Goal: Information Seeking & Learning: Learn about a topic

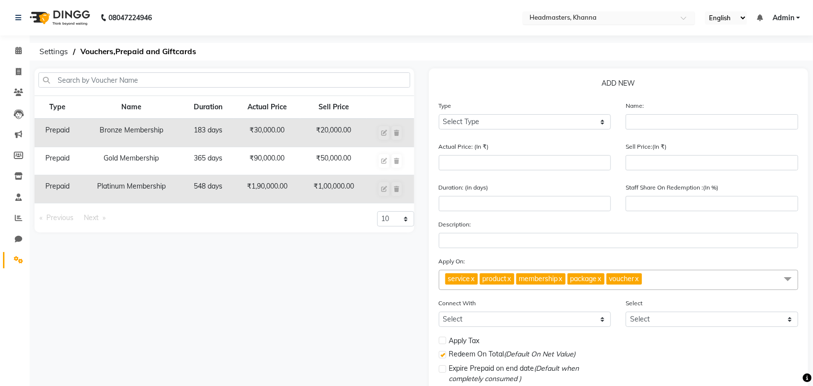
click at [606, 11] on div "Select Location × Headmasters, Khanna" at bounding box center [608, 17] width 173 height 13
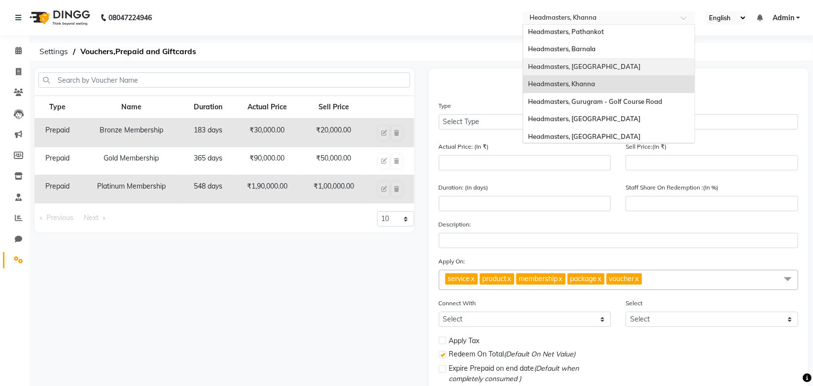
scroll to position [179, 0]
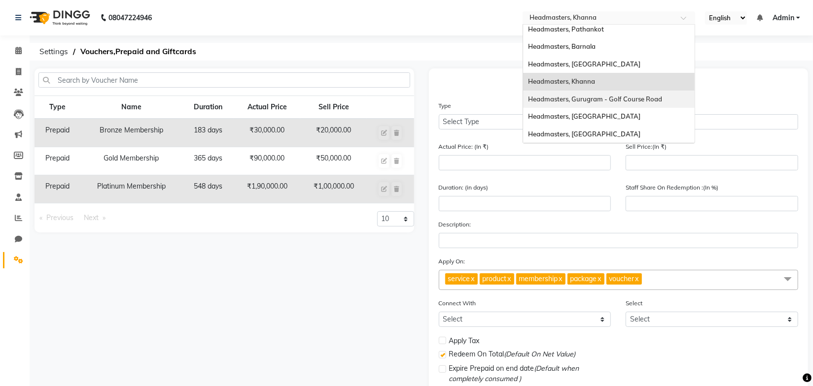
click at [633, 100] on span "Headmasters, Gurugram - Golf Course Road" at bounding box center [595, 99] width 134 height 8
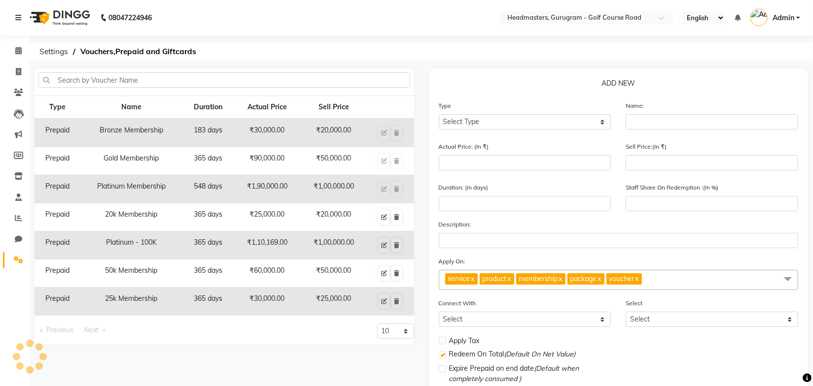
select select "en"
click at [369, 63] on div "08047224946 Select Location × Headmasters, Gurugram - Golf Course Road English …" at bounding box center [406, 228] width 813 height 456
click at [540, 47] on ol "Settings Vouchers,Prepaid and Giftcards" at bounding box center [420, 52] width 770 height 18
drag, startPoint x: 270, startPoint y: 59, endPoint x: 201, endPoint y: 56, distance: 69.6
click at [270, 58] on ol "Settings Vouchers,Prepaid and Giftcards" at bounding box center [420, 52] width 770 height 18
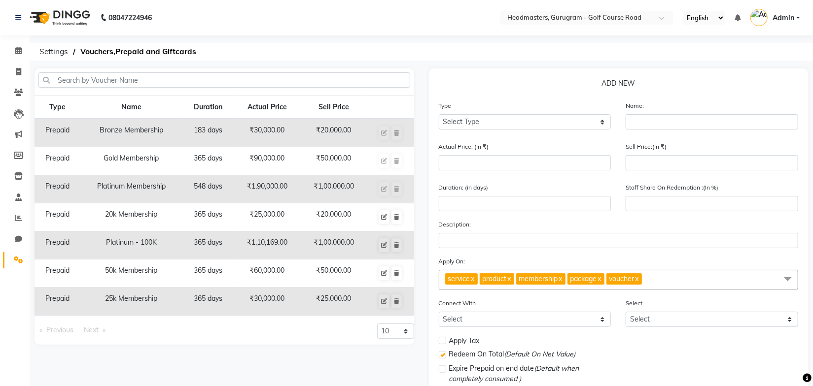
drag, startPoint x: 194, startPoint y: 363, endPoint x: 144, endPoint y: 292, distance: 87.1
click at [194, 362] on div "Type Name Duration Actual Price Sell Price Prepaid Bronze Membership 183 days ₹…" at bounding box center [224, 255] width 394 height 373
click at [56, 49] on span "Settings" at bounding box center [54, 52] width 38 height 18
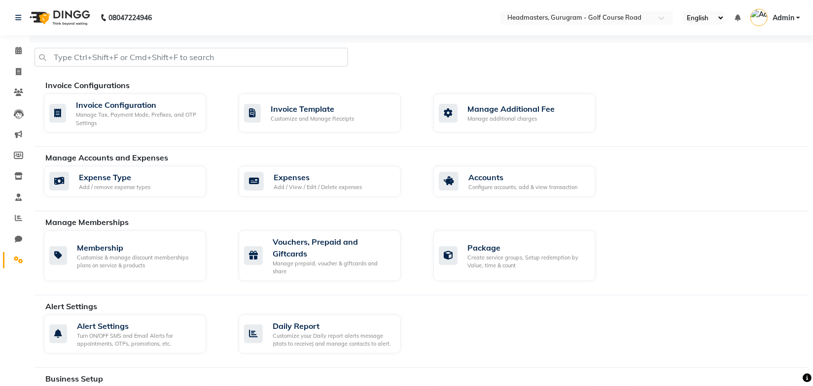
scroll to position [179, 0]
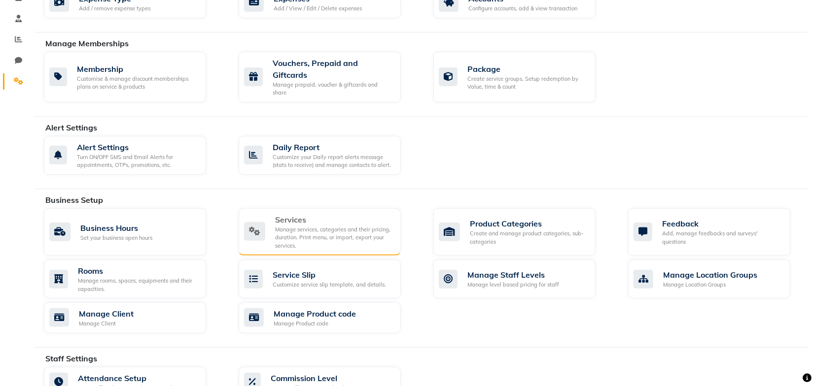
click at [323, 232] on div "Manage services, categories and their pricing, duration. Print menu, or import,…" at bounding box center [334, 238] width 118 height 25
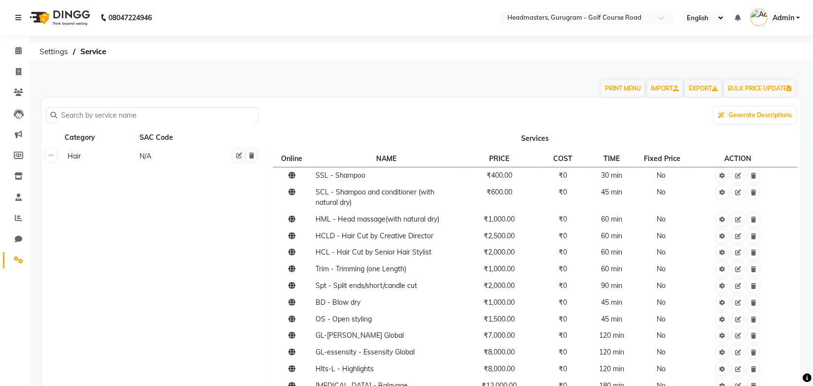
click at [51, 157] on icon at bounding box center [50, 156] width 5 height 6
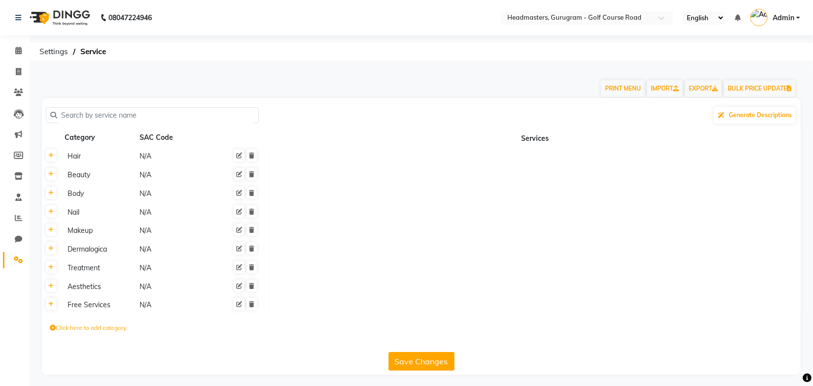
click at [147, 120] on input "text" at bounding box center [155, 115] width 197 height 15
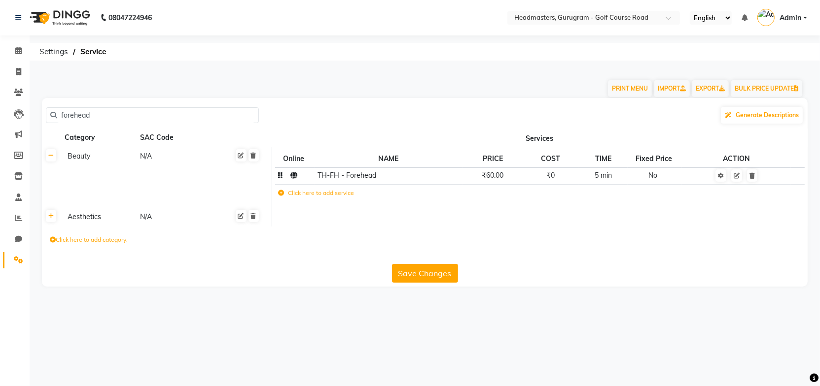
type input "forehead"
click at [362, 179] on span "TH-FH - Forehead" at bounding box center [346, 175] width 59 height 9
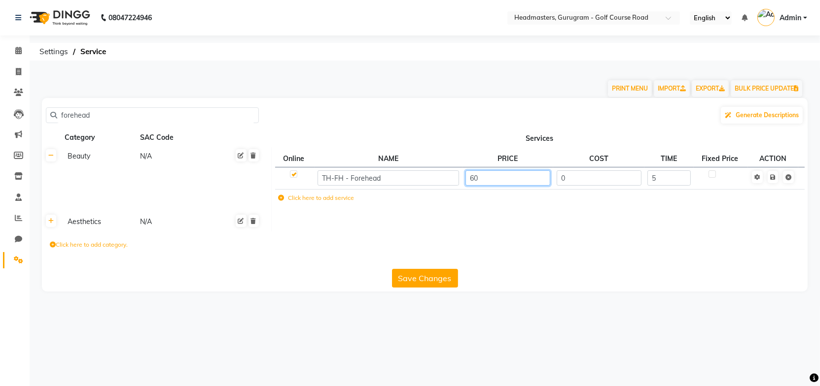
click at [490, 180] on input "60" at bounding box center [507, 178] width 85 height 15
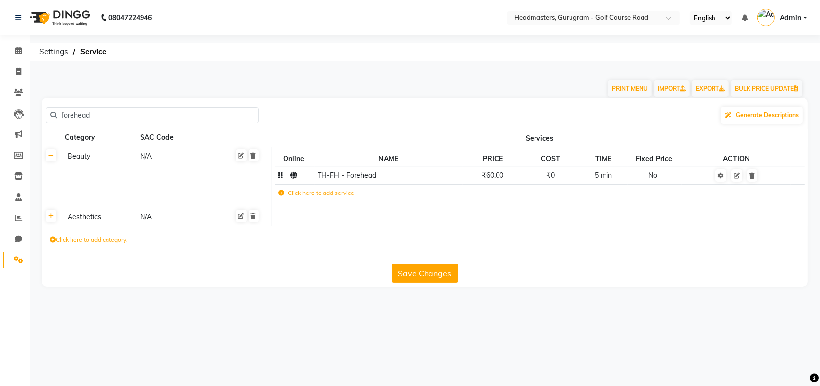
click at [495, 174] on span "₹60.00" at bounding box center [493, 175] width 22 height 9
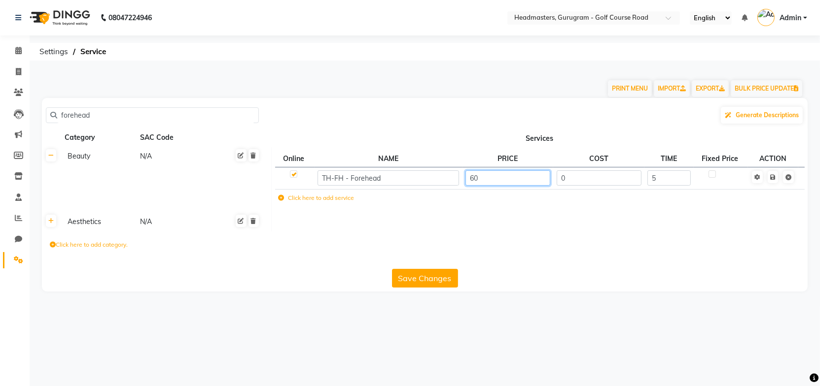
click at [497, 180] on input "60" at bounding box center [507, 178] width 85 height 15
type input "6"
type input "100"
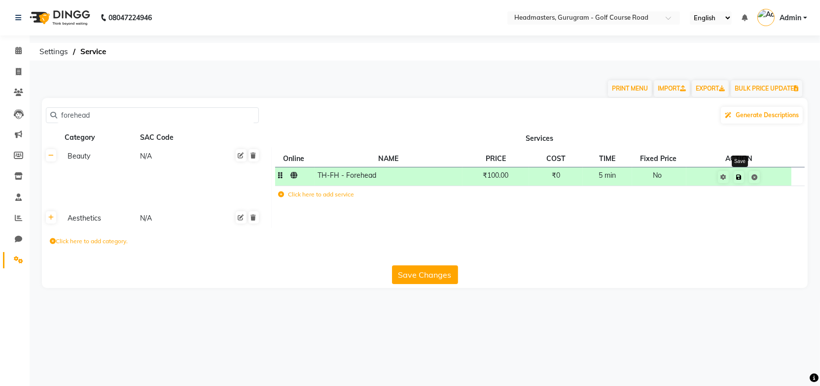
click at [741, 179] on link at bounding box center [738, 177] width 10 height 12
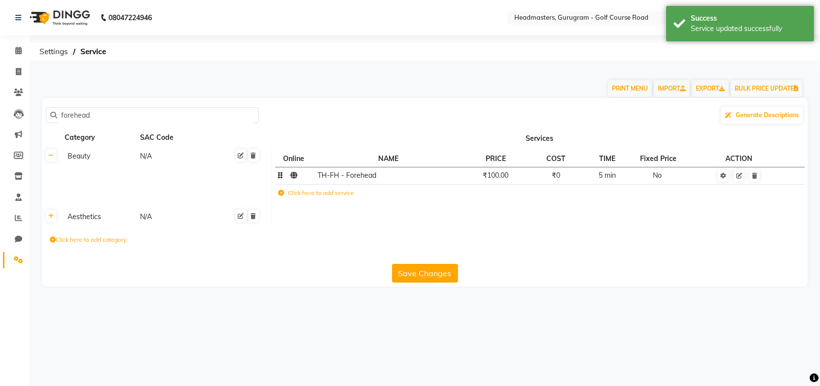
click at [435, 274] on button "Save Changes" at bounding box center [425, 273] width 66 height 19
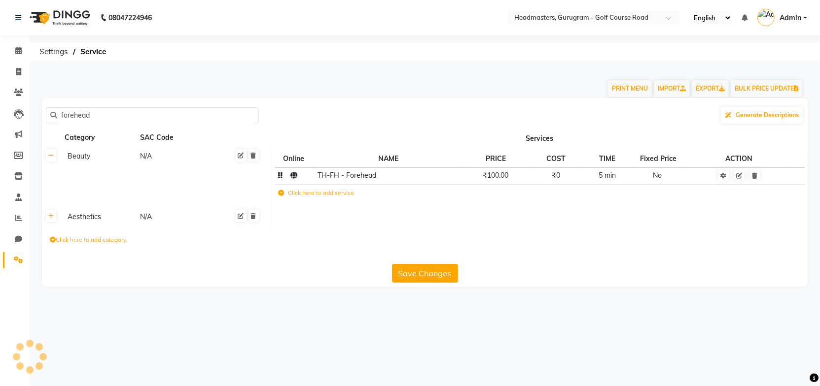
drag, startPoint x: 387, startPoint y: 75, endPoint x: 535, endPoint y: 67, distance: 148.1
click at [389, 74] on div "PRINT MENU IMPORT EXPORT BULK PRICE UPDATE" at bounding box center [419, 84] width 768 height 30
click at [638, 19] on input "text" at bounding box center [583, 19] width 143 height 10
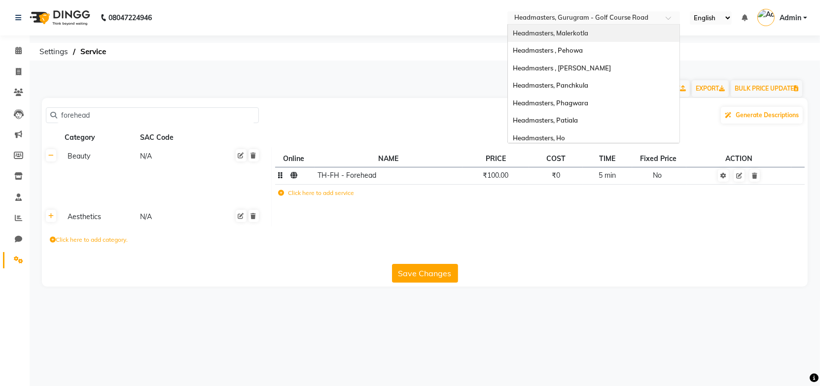
click at [583, 32] on span "Headmasters, Malerkotla" at bounding box center [550, 33] width 75 height 8
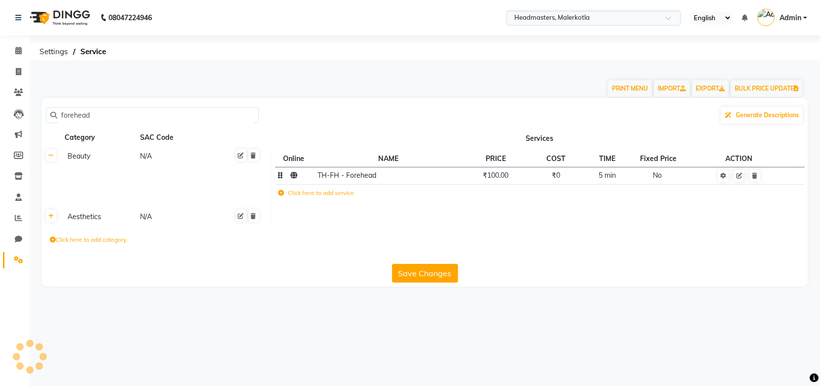
click at [321, 60] on ol "Settings Service" at bounding box center [423, 52] width 777 height 18
click at [56, 50] on span "Settings" at bounding box center [54, 52] width 38 height 18
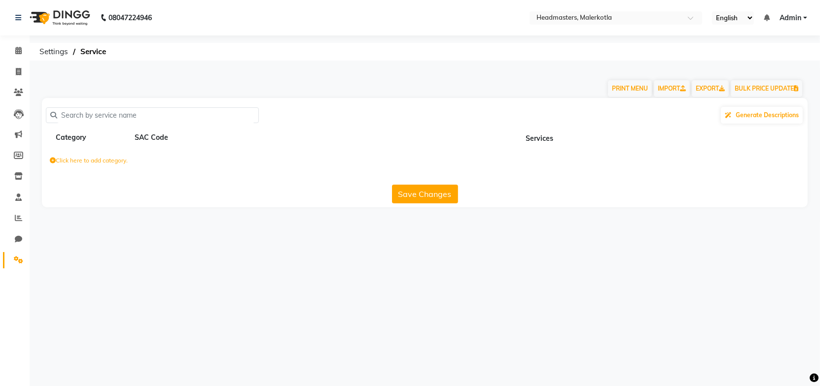
select select "en"
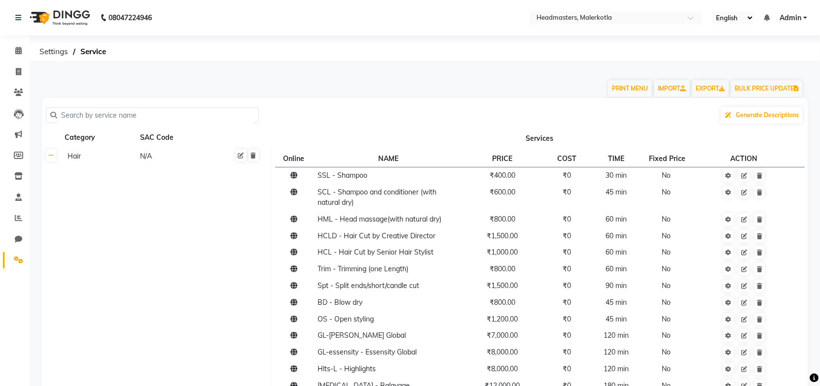
click at [374, 86] on div "PRINT MENU IMPORT EXPORT BULK PRICE UPDATE" at bounding box center [419, 84] width 768 height 30
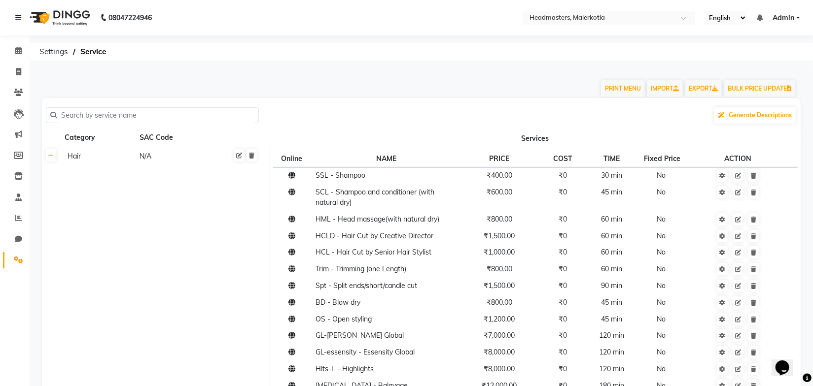
click at [425, 59] on ol "Settings Service" at bounding box center [420, 52] width 770 height 18
click at [19, 217] on icon at bounding box center [18, 217] width 7 height 7
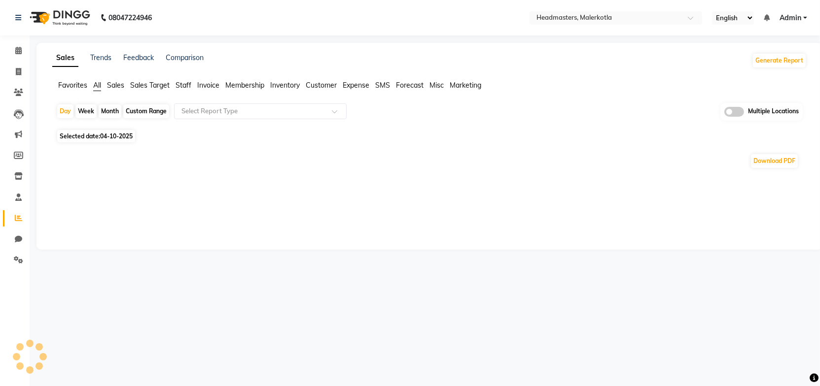
click at [117, 86] on span "Sales" at bounding box center [115, 85] width 17 height 9
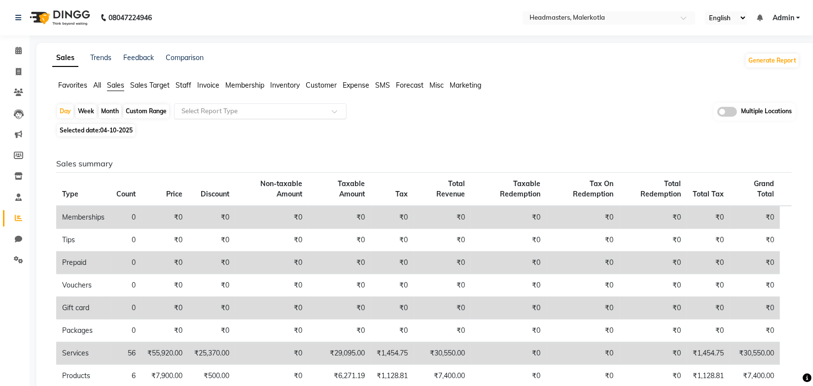
click at [297, 115] on input "text" at bounding box center [250, 111] width 142 height 10
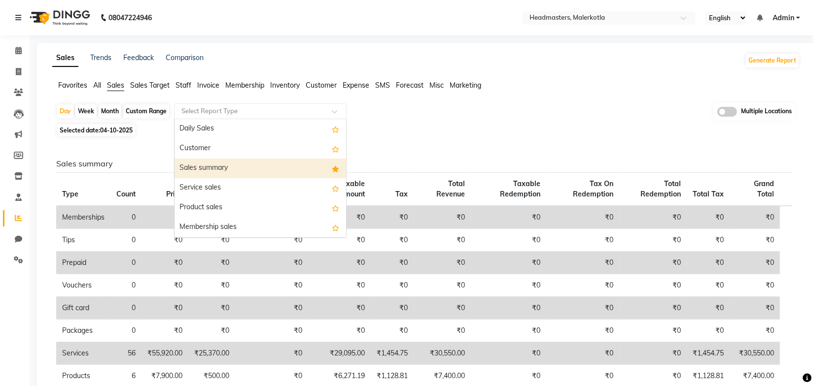
click at [240, 166] on div "Sales summary" at bounding box center [260, 169] width 172 height 20
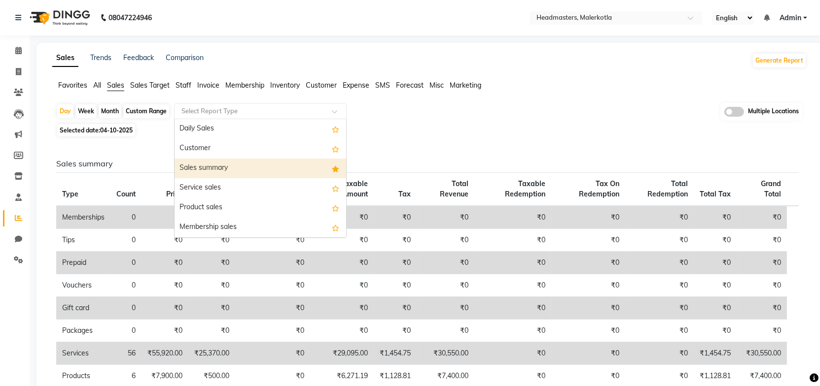
select select "full_report"
select select "csv"
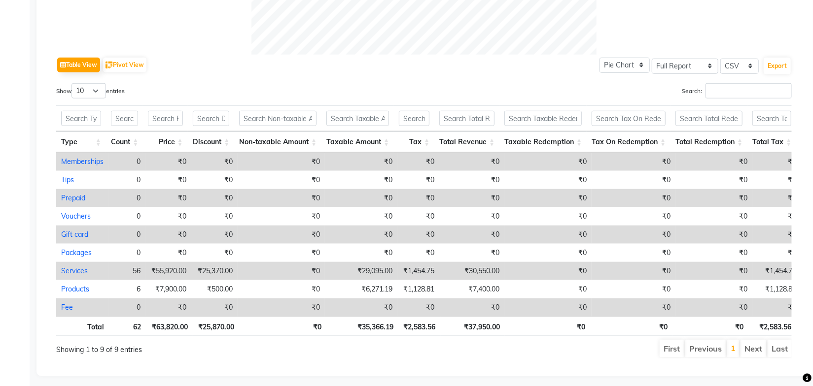
scroll to position [467, 0]
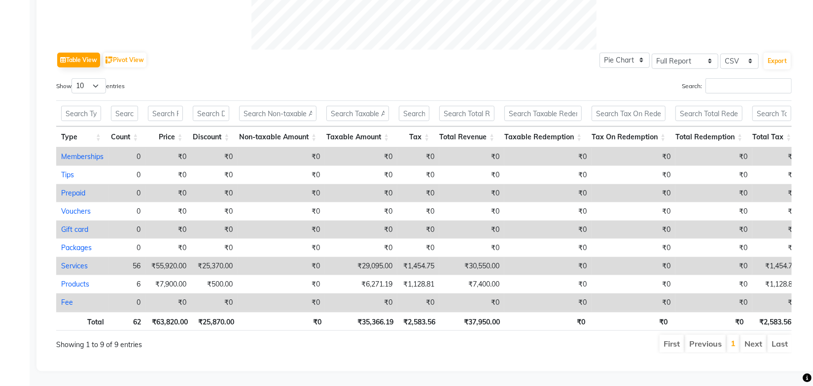
click at [554, 337] on ul "First Previous 1 Next Last" at bounding box center [580, 344] width 423 height 18
click at [555, 337] on ul "First Previous 1 Next Last" at bounding box center [580, 344] width 423 height 18
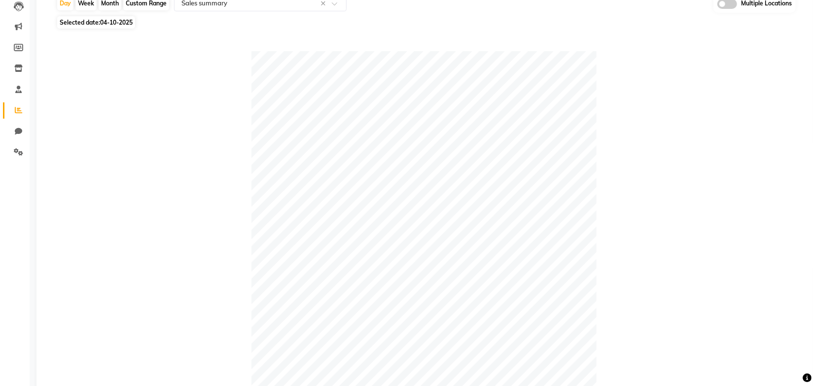
scroll to position [0, 0]
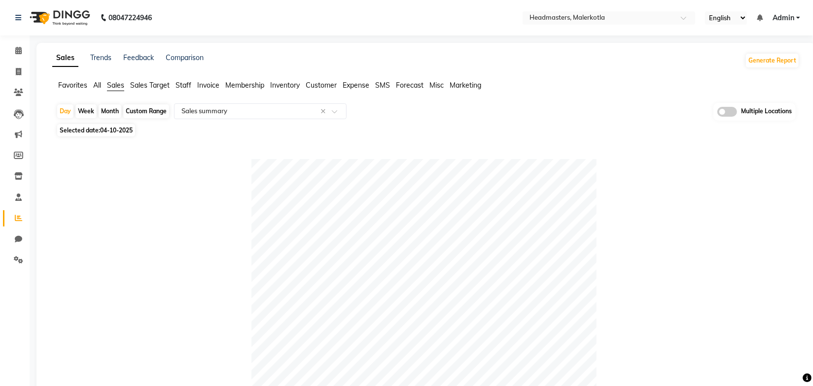
click at [565, 81] on ul "Favorites All Sales Sales Target Staff Invoice Membership Inventory Customer Ex…" at bounding box center [425, 85] width 747 height 11
click at [586, 19] on input "text" at bounding box center [598, 19] width 143 height 10
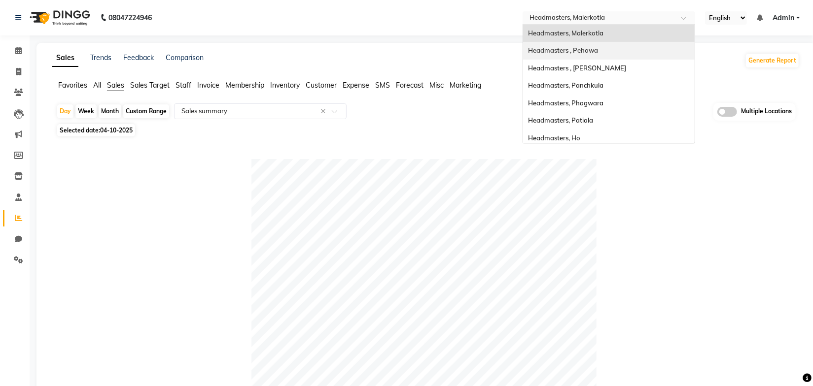
click at [591, 48] on span "Headmasters , Pehowa" at bounding box center [563, 50] width 70 height 8
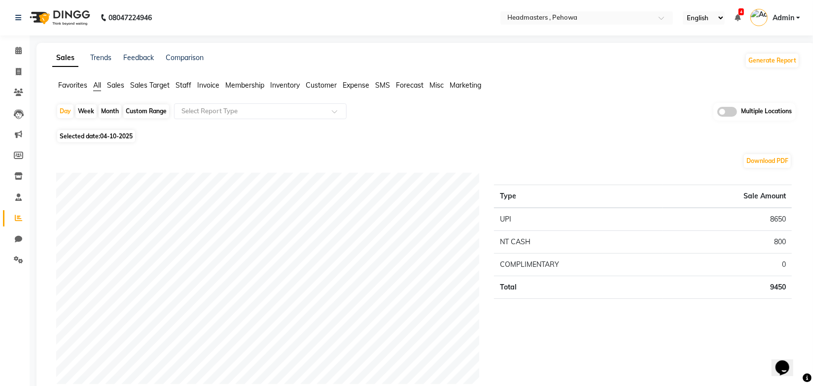
click at [317, 137] on div "Selected date: 04-10-2025" at bounding box center [427, 136] width 743 height 10
click at [122, 85] on span "Sales" at bounding box center [115, 85] width 17 height 9
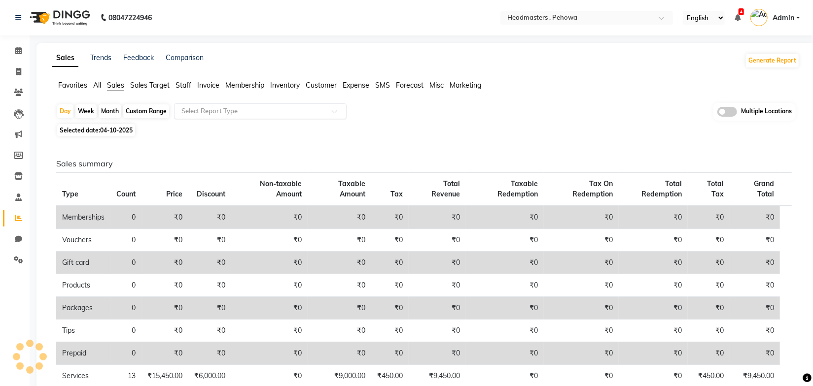
click at [241, 108] on input "text" at bounding box center [250, 111] width 142 height 10
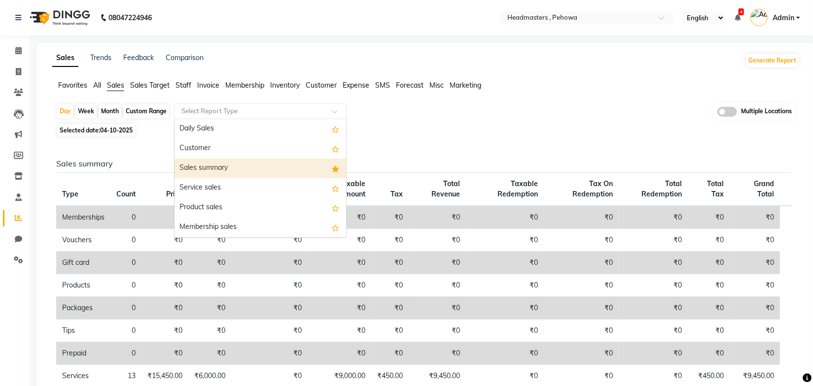
click at [216, 165] on div "Sales summary" at bounding box center [260, 169] width 172 height 20
select select "full_report"
select select "csv"
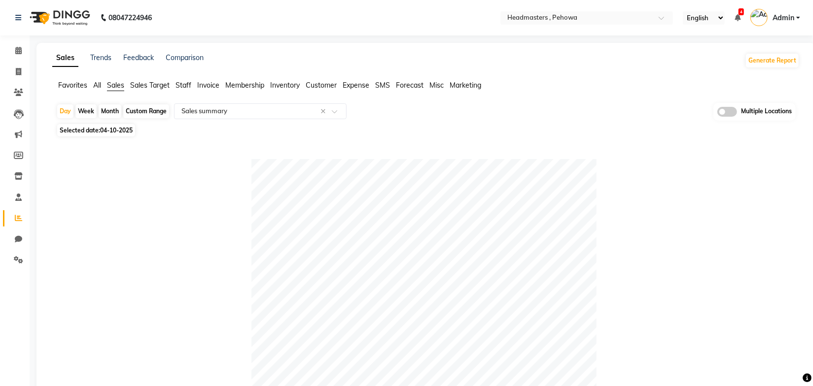
click at [530, 132] on div "Selected date: [DATE]" at bounding box center [427, 130] width 743 height 10
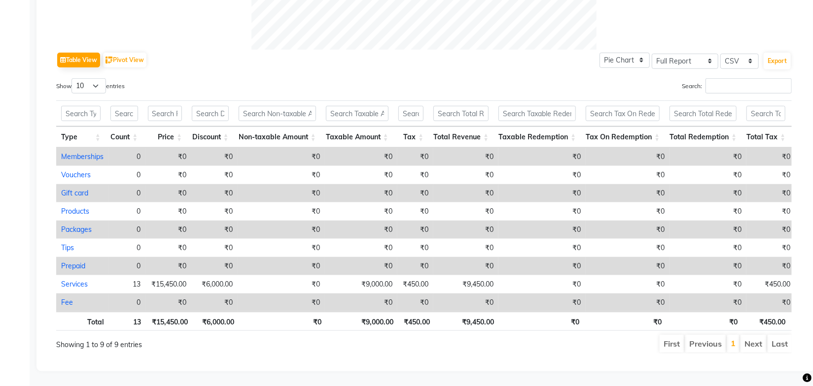
scroll to position [467, 0]
click at [504, 324] on th "₹0" at bounding box center [541, 321] width 85 height 19
drag, startPoint x: 412, startPoint y: 77, endPoint x: 430, endPoint y: 105, distance: 33.5
click at [413, 78] on div "Show 10 25 50 100 entries" at bounding box center [236, 87] width 360 height 19
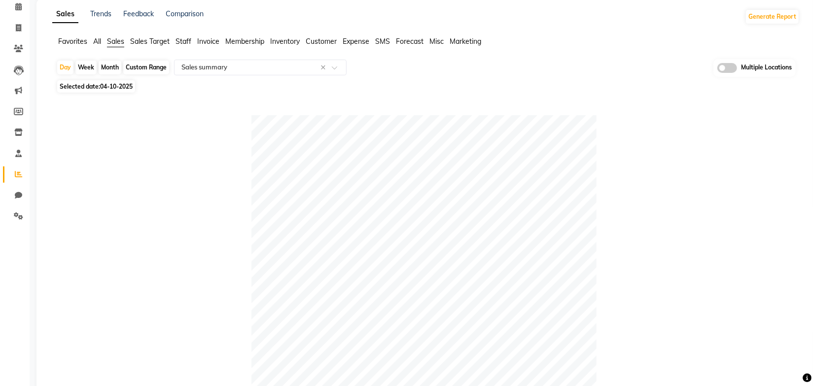
scroll to position [0, 0]
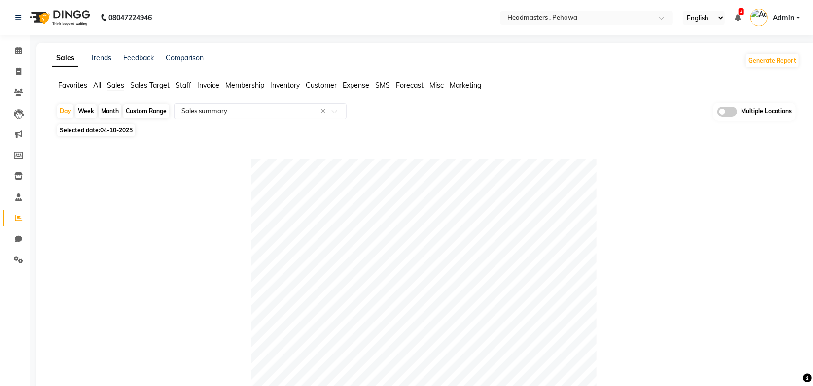
click at [566, 22] on input "text" at bounding box center [576, 19] width 143 height 10
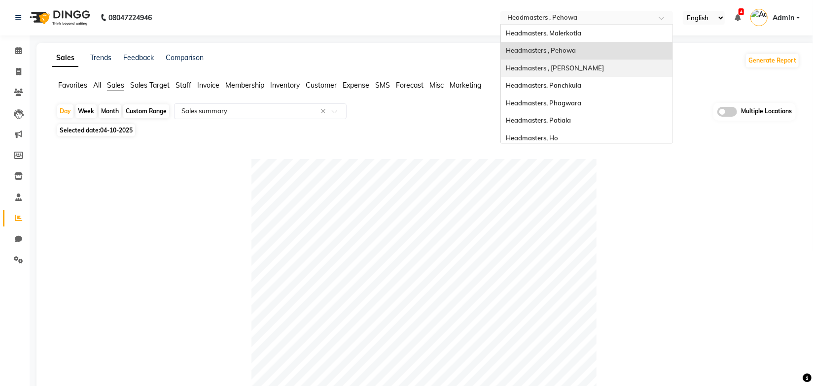
click at [584, 65] on span "Headmasters , [PERSON_NAME]" at bounding box center [555, 68] width 98 height 8
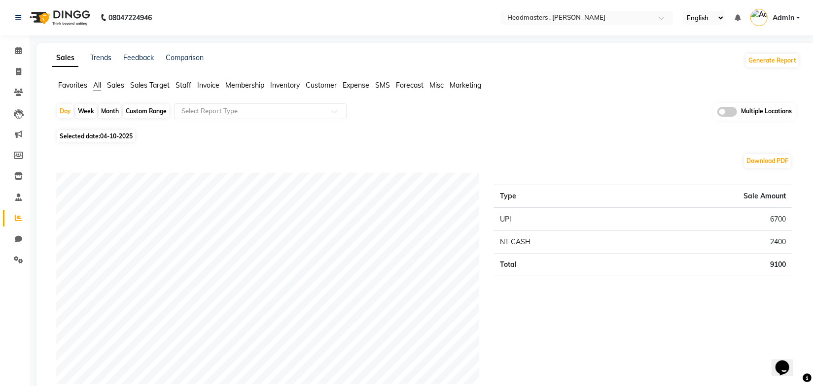
click at [383, 133] on div "Selected date: [DATE]" at bounding box center [427, 136] width 743 height 10
click at [114, 87] on span "Sales" at bounding box center [115, 85] width 17 height 9
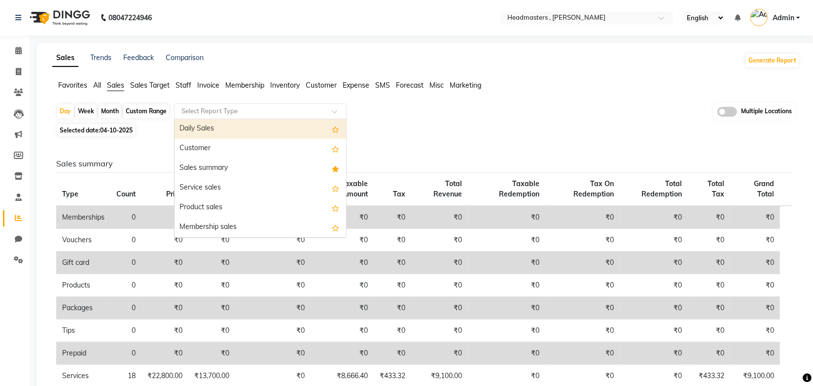
click at [257, 112] on input "text" at bounding box center [250, 111] width 142 height 10
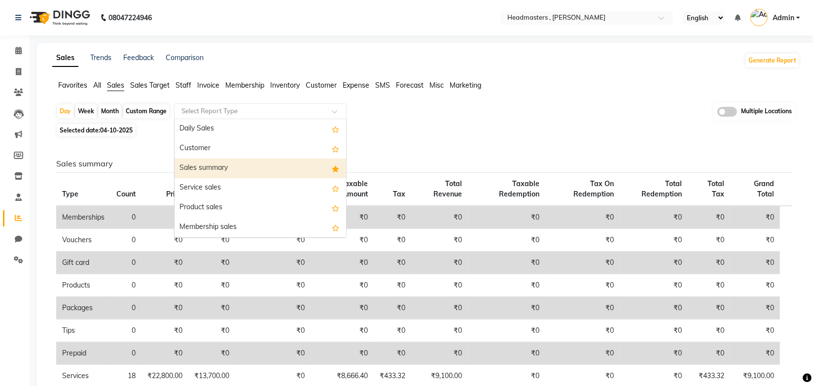
click at [241, 161] on div "Sales summary" at bounding box center [260, 169] width 172 height 20
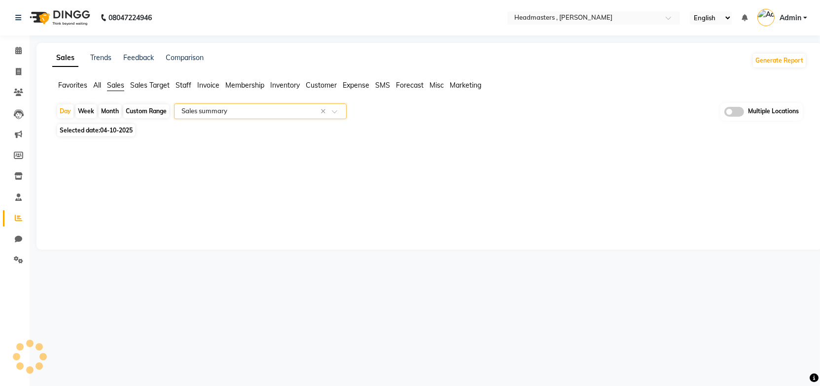
select select "full_report"
select select "csv"
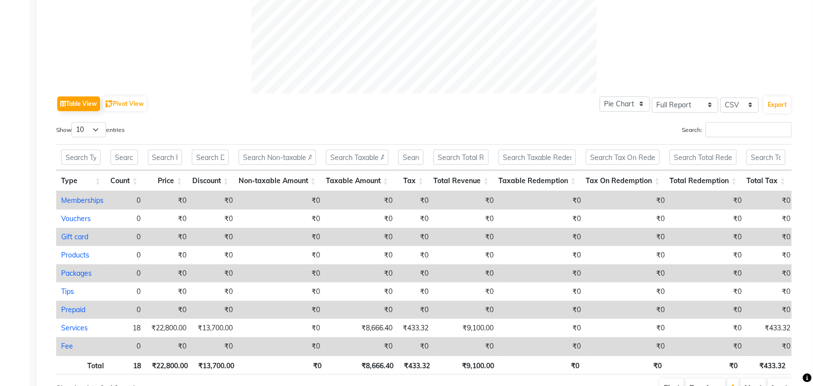
scroll to position [467, 0]
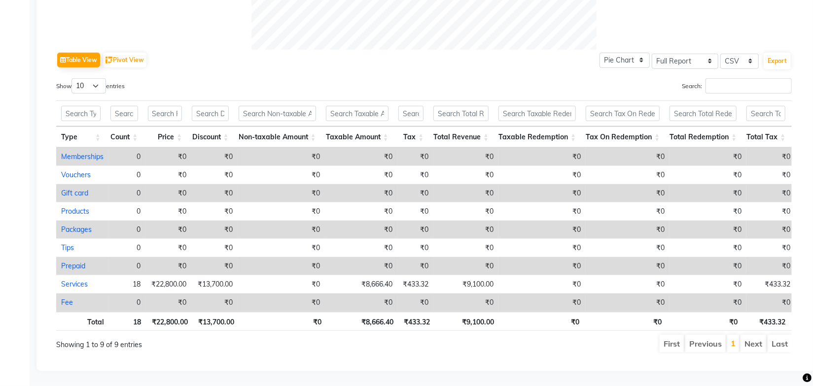
click at [503, 337] on ul "First Previous 1 Next Last" at bounding box center [580, 344] width 423 height 18
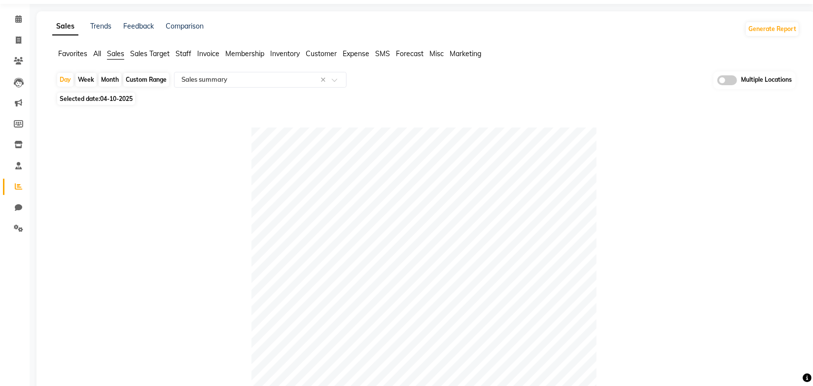
scroll to position [0, 0]
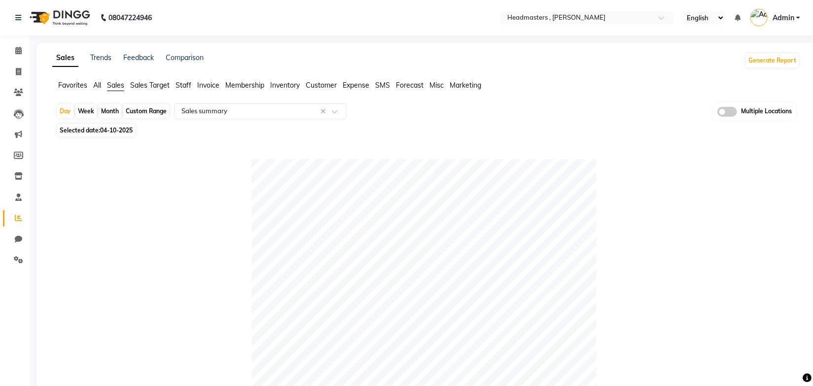
click at [553, 116] on div "Day Week Month Custom Range Select Report Type × Sales summary × Multiple Locat…" at bounding box center [425, 112] width 739 height 18
click at [582, 17] on input "text" at bounding box center [576, 19] width 143 height 10
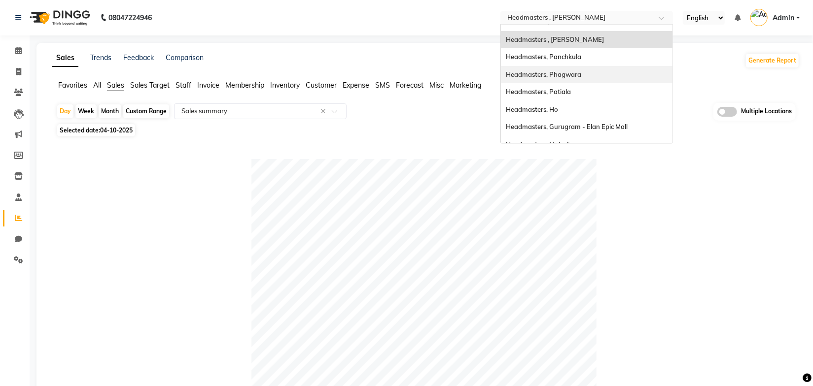
scroll to position [44, 0]
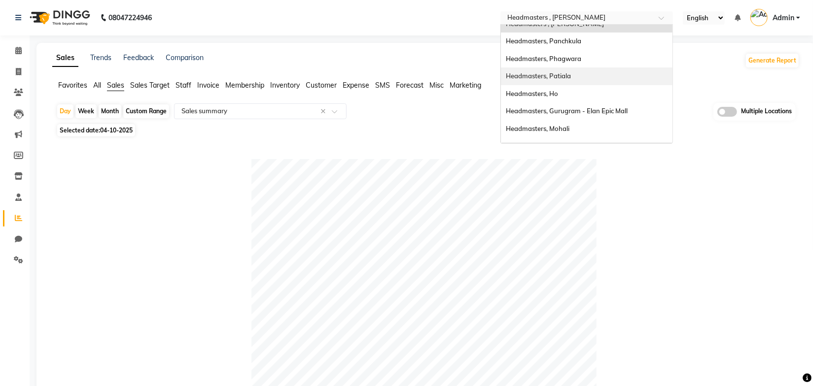
drag, startPoint x: 565, startPoint y: 76, endPoint x: 564, endPoint y: 107, distance: 31.6
click at [565, 76] on span "Headmasters, Patiala" at bounding box center [538, 76] width 65 height 8
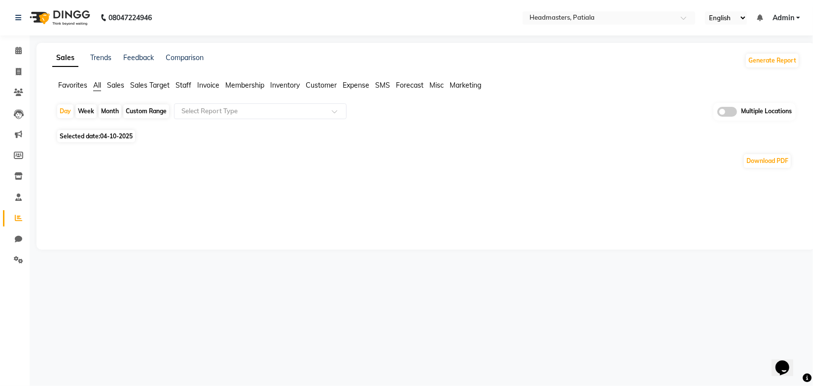
click at [124, 86] on span "Sales" at bounding box center [115, 85] width 17 height 9
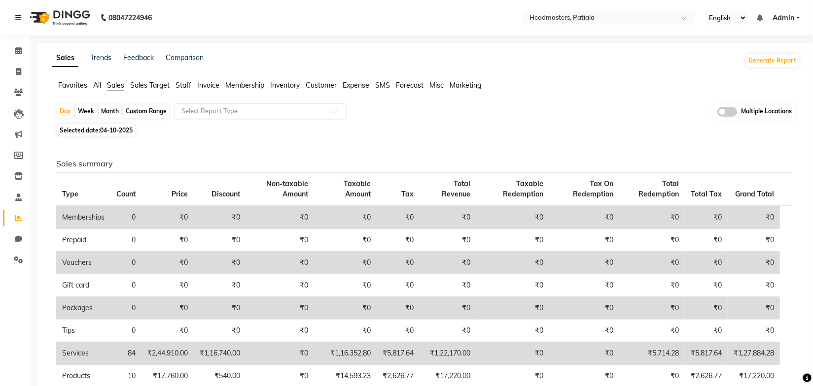
click at [212, 106] on input "text" at bounding box center [250, 111] width 142 height 10
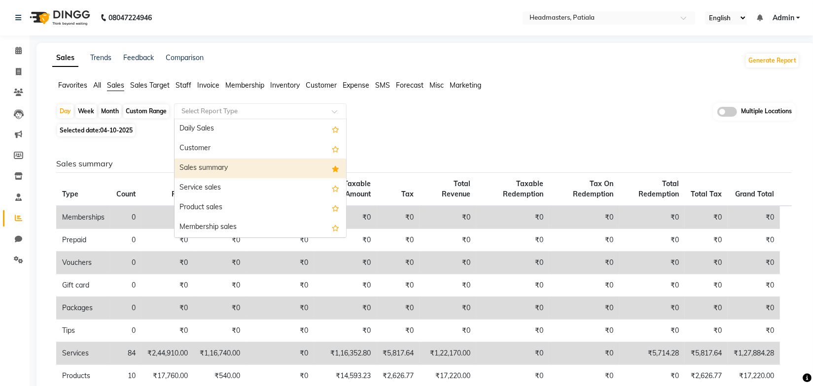
click at [210, 167] on div "Sales summary" at bounding box center [260, 169] width 172 height 20
select select "full_report"
select select "csv"
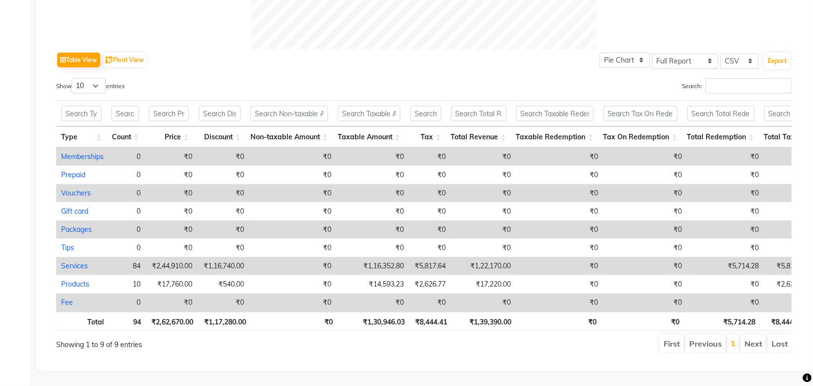
scroll to position [467, 0]
click at [478, 78] on div "Search:" at bounding box center [611, 87] width 360 height 19
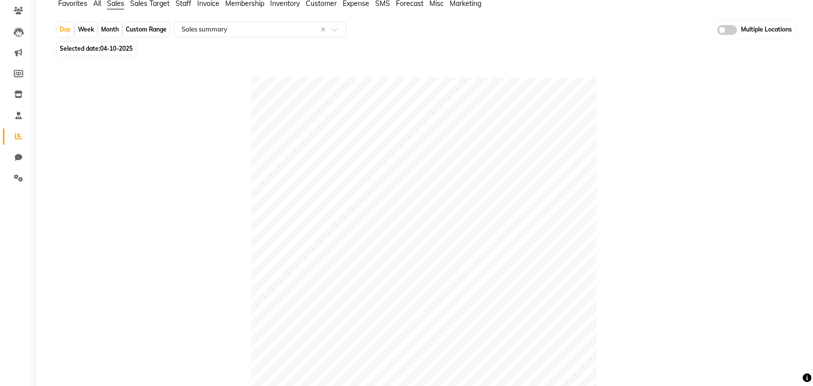
scroll to position [0, 0]
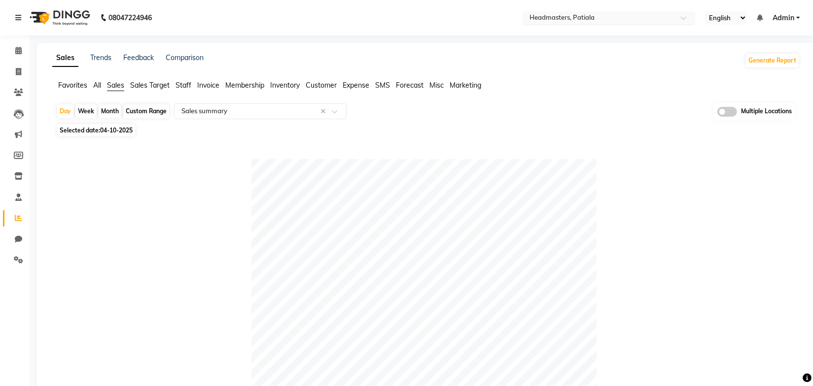
click at [571, 15] on input "text" at bounding box center [598, 19] width 143 height 10
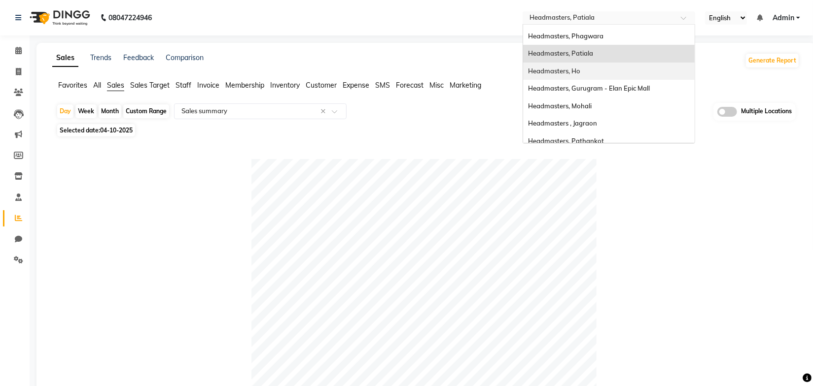
scroll to position [89, 0]
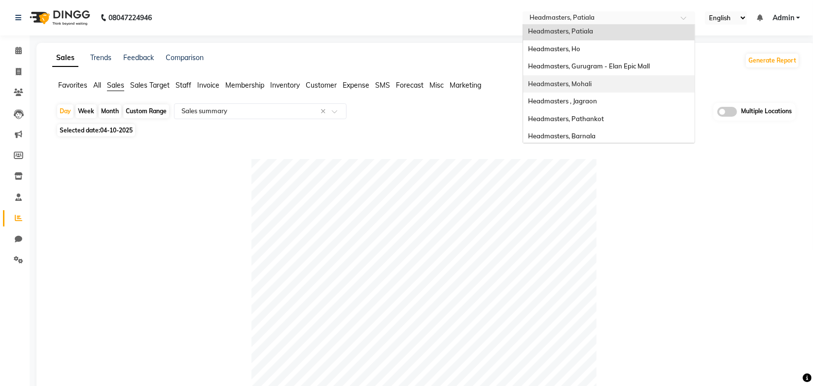
click at [591, 84] on span "Headmasters, Mohali" at bounding box center [560, 84] width 64 height 8
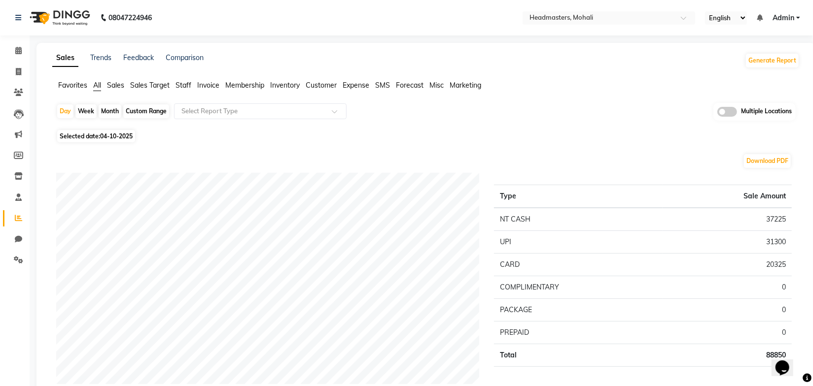
click at [460, 138] on div "Selected date: 04-10-2025" at bounding box center [427, 136] width 743 height 10
click at [467, 136] on div "Selected date: 04-10-2025" at bounding box center [427, 136] width 743 height 10
click at [114, 88] on span "Sales" at bounding box center [115, 85] width 17 height 9
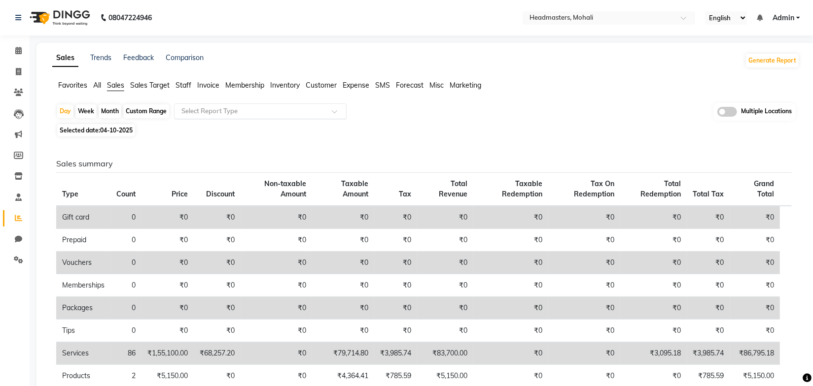
click at [216, 112] on input "text" at bounding box center [250, 111] width 142 height 10
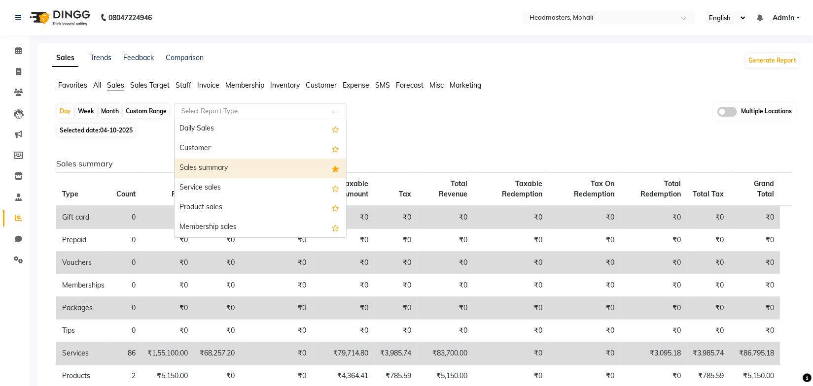
click at [212, 164] on div "Sales summary" at bounding box center [260, 169] width 172 height 20
select select "full_report"
select select "csv"
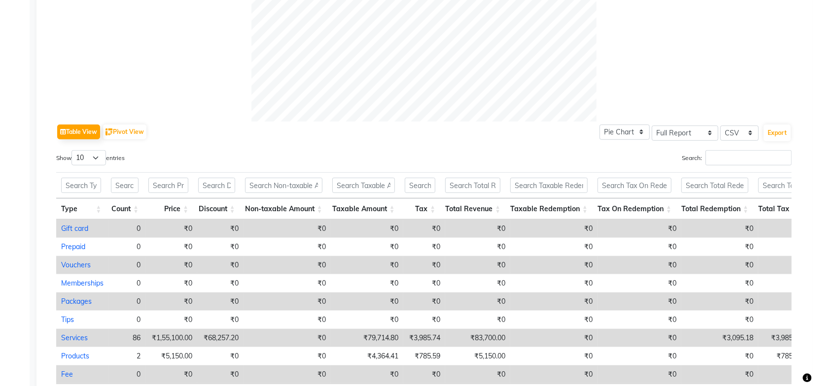
scroll to position [467, 0]
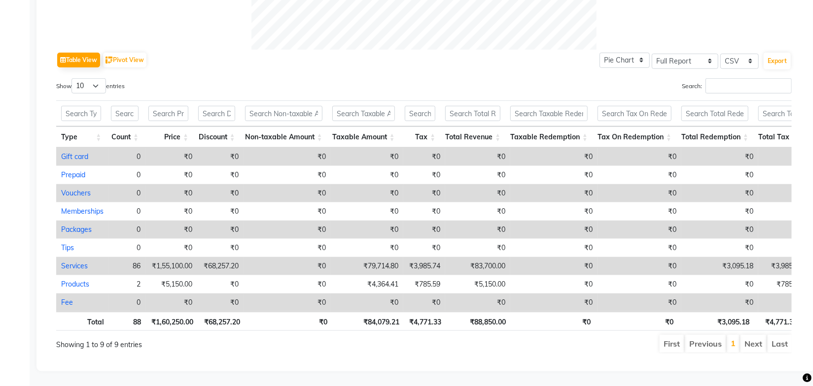
click at [519, 336] on ul "First Previous 1 Next Last" at bounding box center [580, 344] width 423 height 18
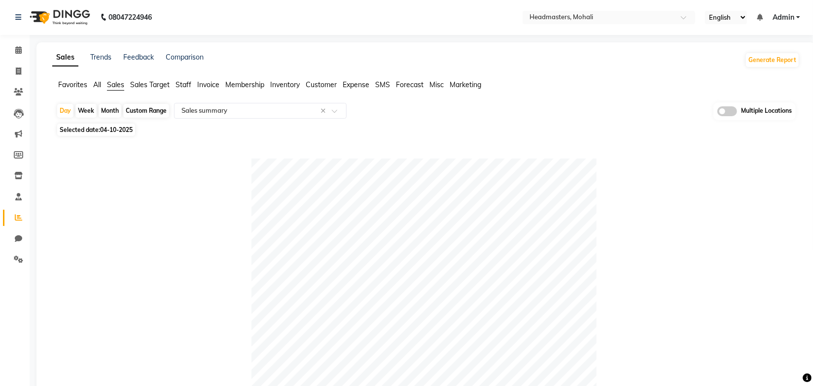
scroll to position [0, 0]
click at [573, 22] on input "text" at bounding box center [598, 19] width 143 height 10
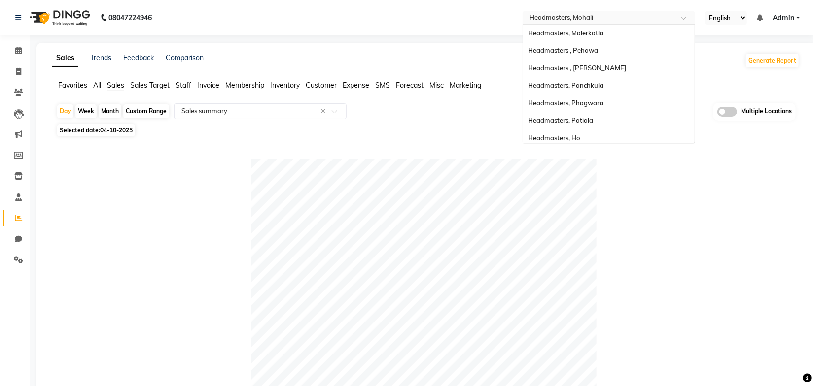
scroll to position [139, 0]
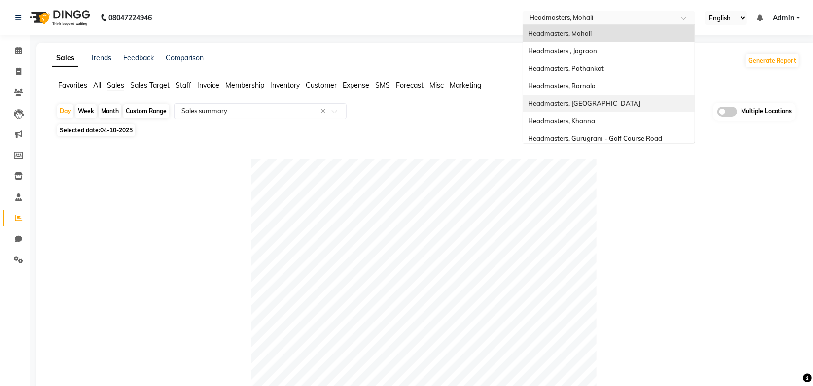
click at [601, 101] on span "Headmasters, [GEOGRAPHIC_DATA]" at bounding box center [584, 104] width 112 height 8
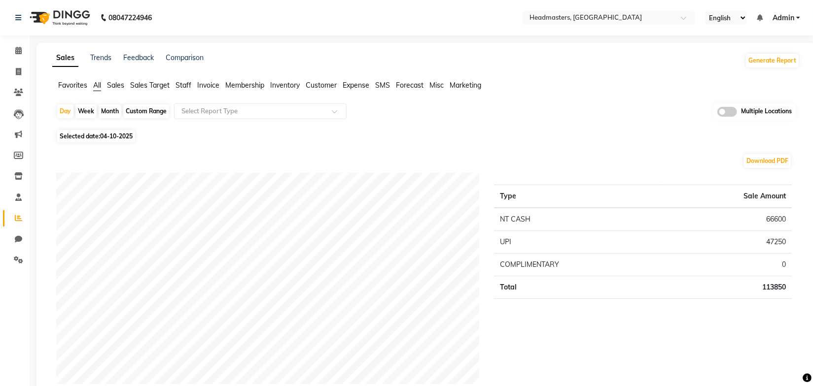
click at [450, 121] on div "Day Week Month Custom Range Select Report Type Multiple Locations" at bounding box center [425, 115] width 739 height 24
click at [127, 85] on ul "Favorites All Sales Sales Target Staff Invoice Membership Inventory Customer Ex…" at bounding box center [425, 85] width 747 height 11
click at [115, 83] on span "Sales" at bounding box center [115, 85] width 17 height 9
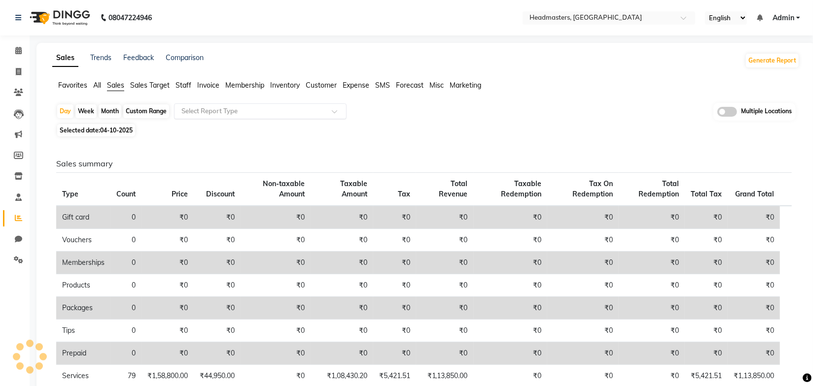
click at [213, 111] on input "text" at bounding box center [250, 111] width 142 height 10
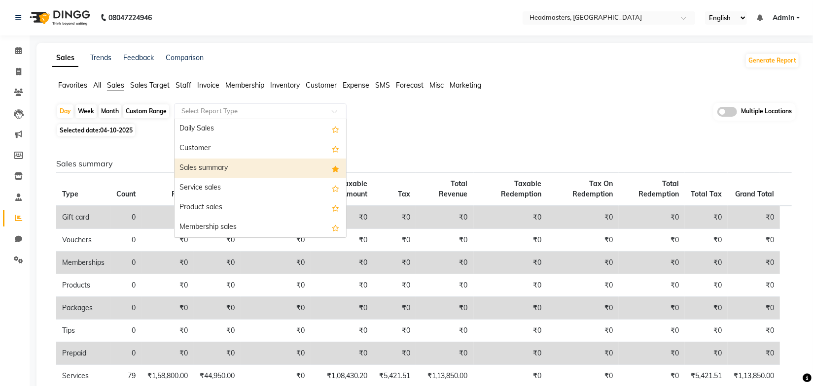
click at [211, 164] on div "Sales summary" at bounding box center [260, 169] width 172 height 20
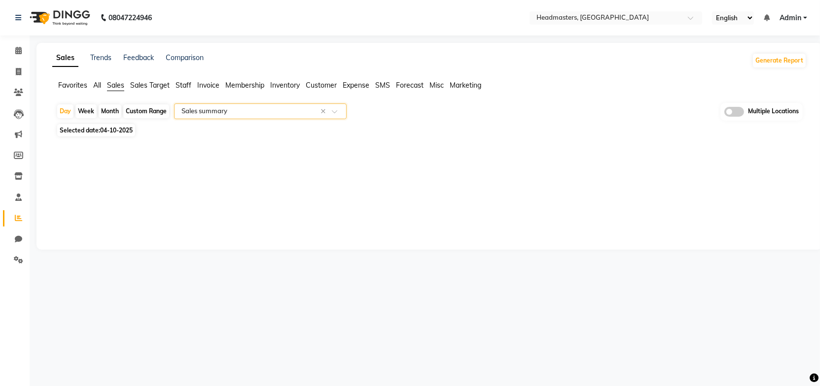
select select "full_report"
select select "csv"
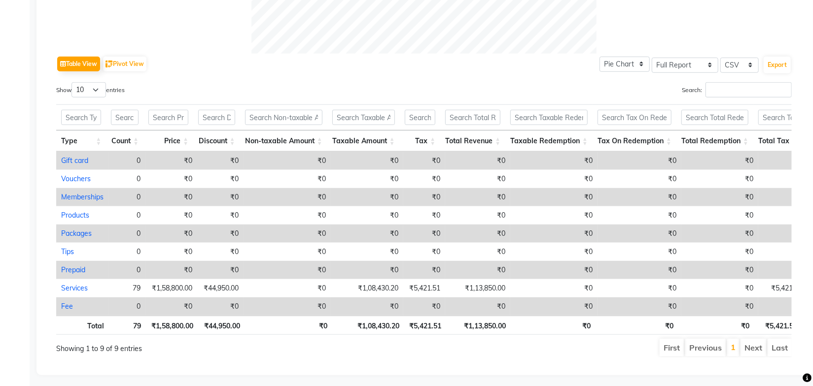
scroll to position [467, 0]
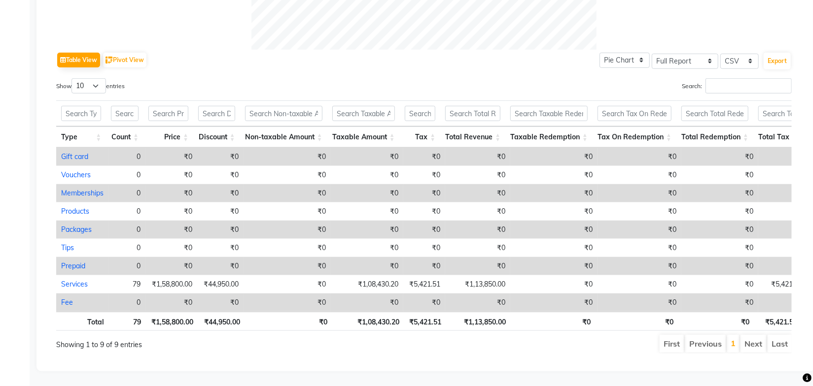
click at [462, 335] on ul "First Previous 1 Next Last" at bounding box center [580, 344] width 423 height 18
click at [463, 50] on div "Table View Pivot View Pie Chart Bar Chart Select Full Report Filtered Report Se…" at bounding box center [423, 60] width 735 height 21
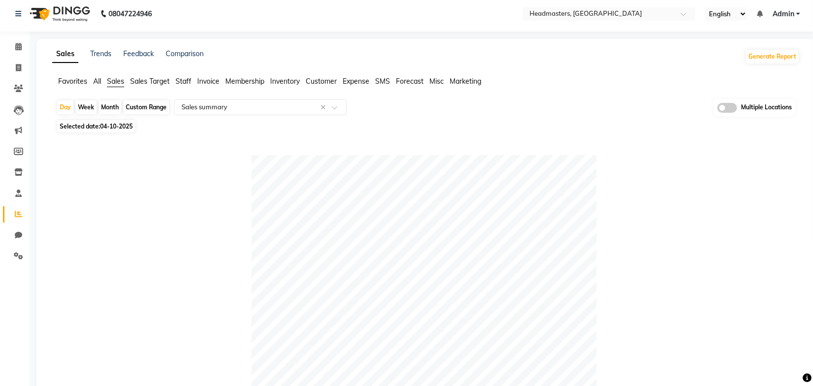
scroll to position [0, 0]
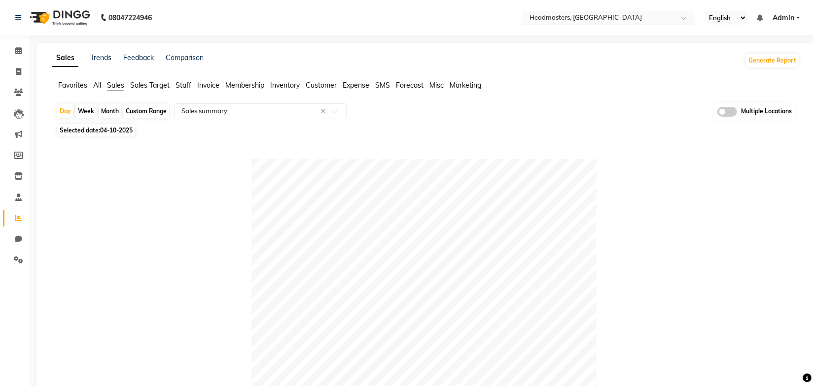
click at [586, 19] on input "text" at bounding box center [598, 19] width 143 height 10
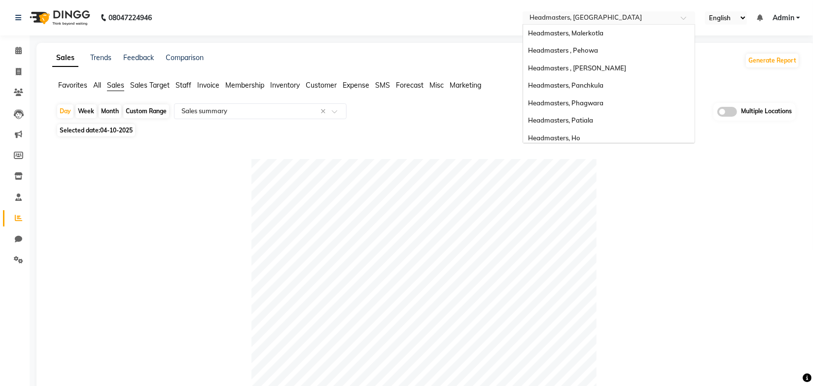
scroll to position [209, 0]
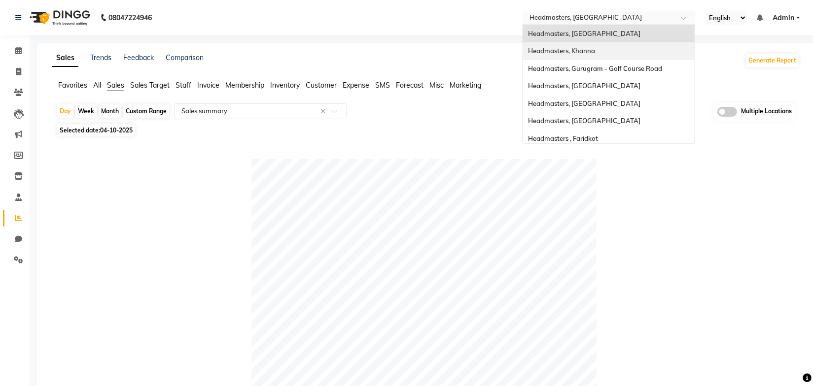
click at [581, 52] on span "Headmasters, Khanna" at bounding box center [561, 51] width 67 height 8
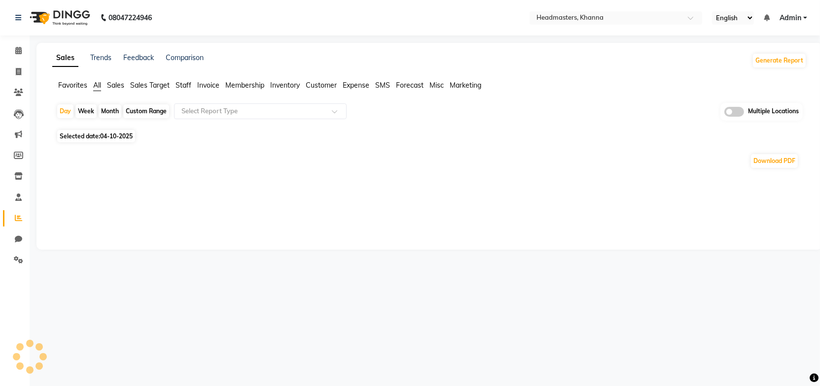
click at [451, 123] on div "Day Week Month Custom Range Select Report Type Multiple Locations" at bounding box center [429, 115] width 746 height 24
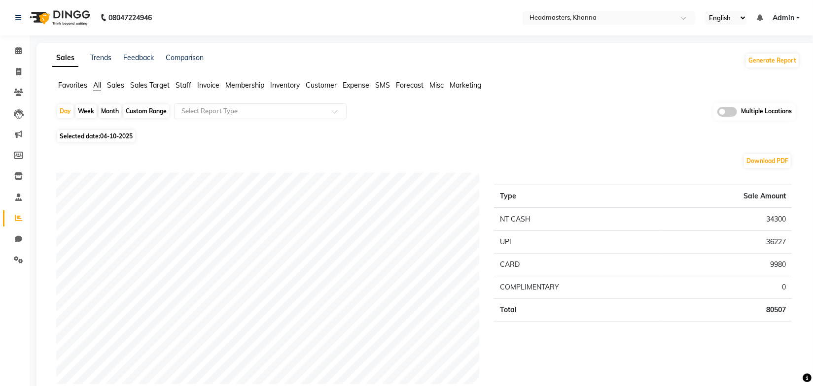
click at [488, 103] on div "Day Week Month Custom Range Select Report Type Multiple Locations" at bounding box center [425, 115] width 739 height 24
click at [121, 83] on span "Sales" at bounding box center [115, 85] width 17 height 9
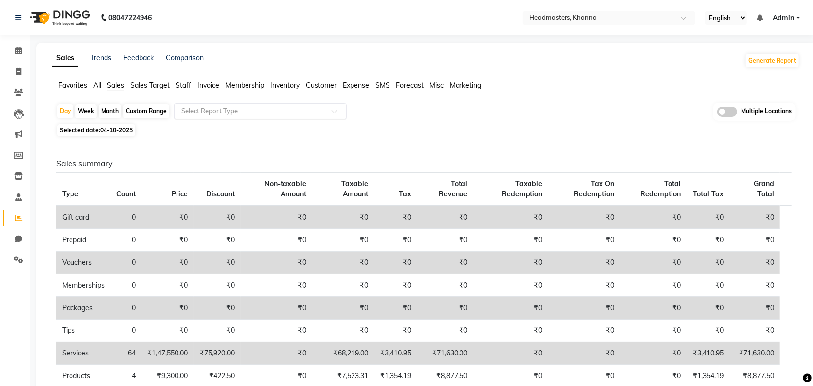
click at [226, 110] on input "text" at bounding box center [250, 111] width 142 height 10
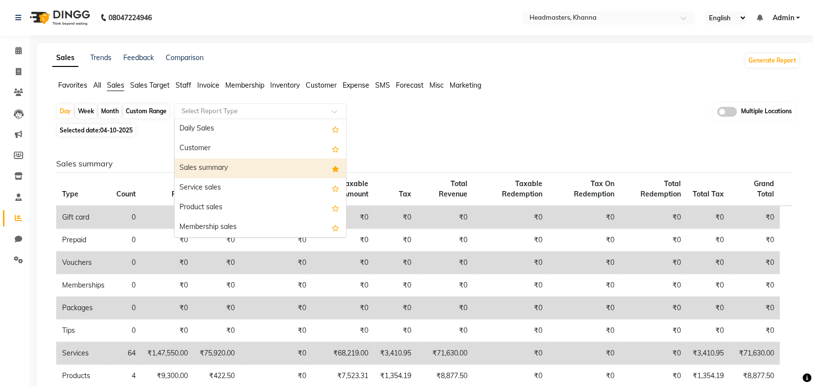
click at [224, 166] on div "Sales summary" at bounding box center [260, 169] width 172 height 20
select select "full_report"
select select "csv"
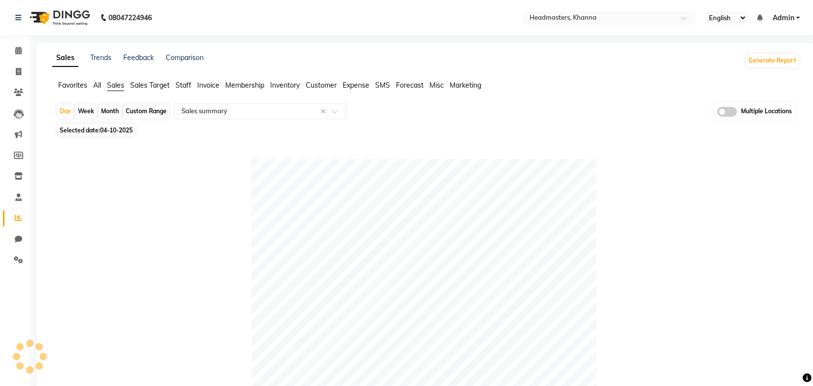
drag, startPoint x: 508, startPoint y: 137, endPoint x: 504, endPoint y: 150, distance: 14.4
click at [566, 117] on div "Day Week Month Custom Range Select Report Type × Sales summary × Multiple Locat…" at bounding box center [425, 112] width 739 height 18
click at [559, 92] on div "Favorites All Sales Sales Target Staff Invoice Membership Inventory Customer Ex…" at bounding box center [426, 89] width 762 height 19
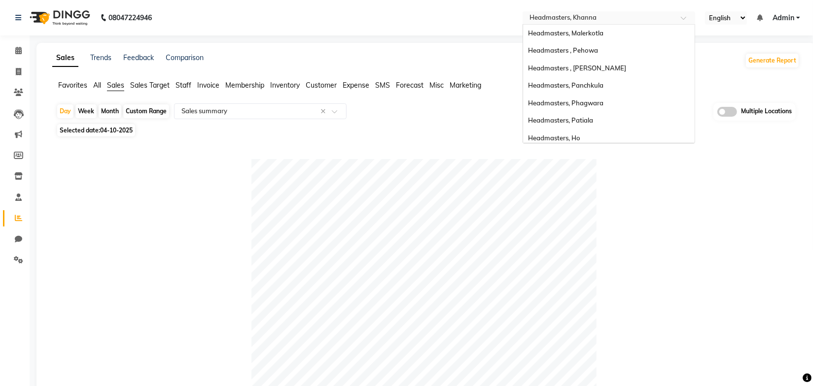
click at [579, 15] on input "text" at bounding box center [598, 19] width 143 height 10
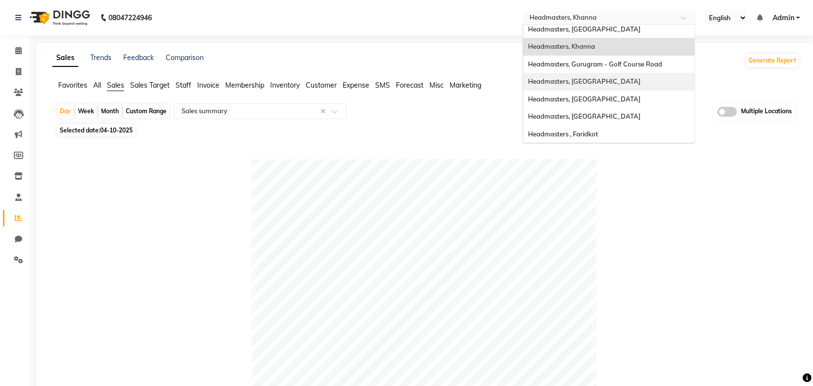
click at [586, 77] on span "Headmasters, [GEOGRAPHIC_DATA]" at bounding box center [584, 81] width 112 height 8
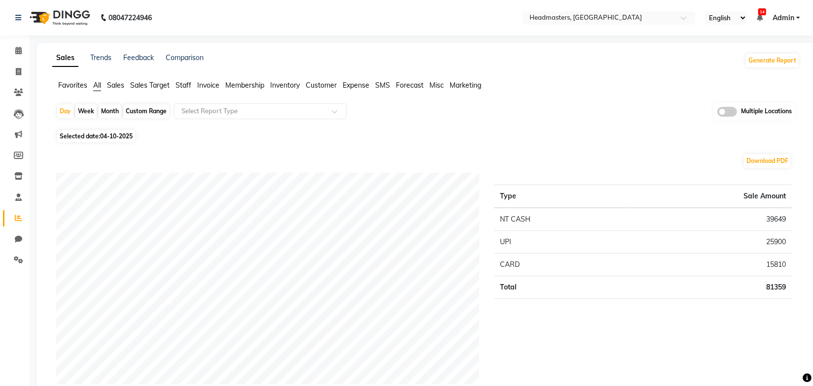
drag, startPoint x: 535, startPoint y: 104, endPoint x: 527, endPoint y: 105, distance: 8.4
click at [535, 104] on div "Day Week Month Custom Range Select Report Type Multiple Locations" at bounding box center [425, 115] width 739 height 24
drag, startPoint x: 495, startPoint y: 118, endPoint x: 491, endPoint y: 108, distance: 11.1
click at [495, 114] on div "Day Week Month Custom Range Select Report Type Multiple Locations" at bounding box center [425, 115] width 739 height 24
click at [112, 85] on span "Sales" at bounding box center [115, 85] width 17 height 9
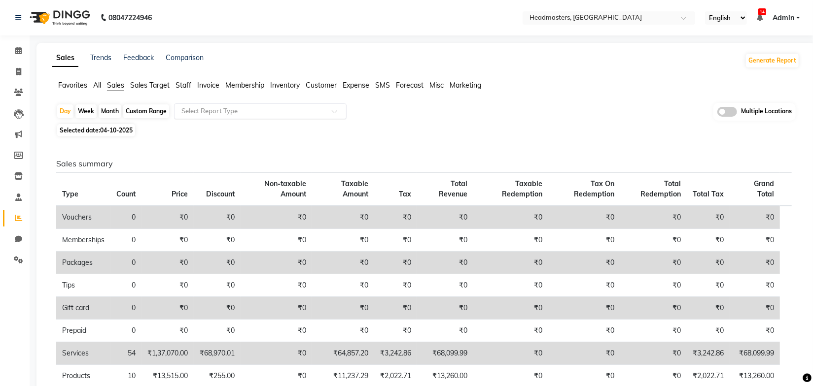
click at [228, 112] on input "text" at bounding box center [250, 111] width 142 height 10
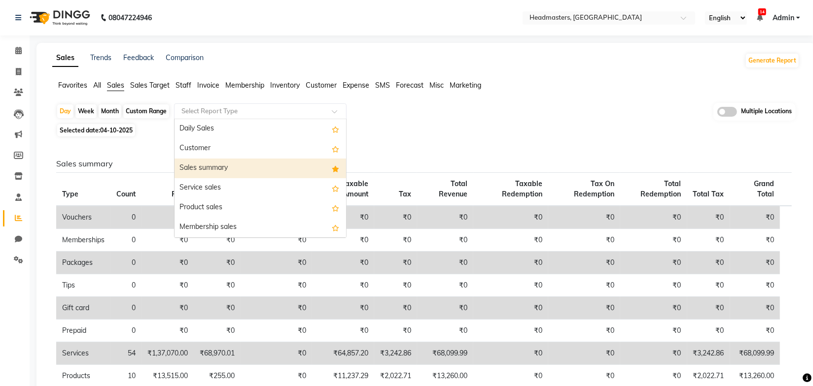
click at [218, 169] on div "Sales summary" at bounding box center [260, 169] width 172 height 20
select select "full_report"
select select "csv"
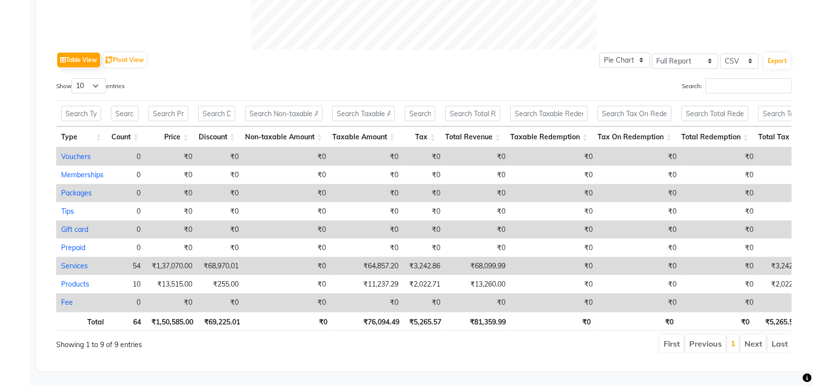
scroll to position [467, 0]
click at [473, 336] on ul "First Previous 1 Next Last" at bounding box center [580, 344] width 423 height 18
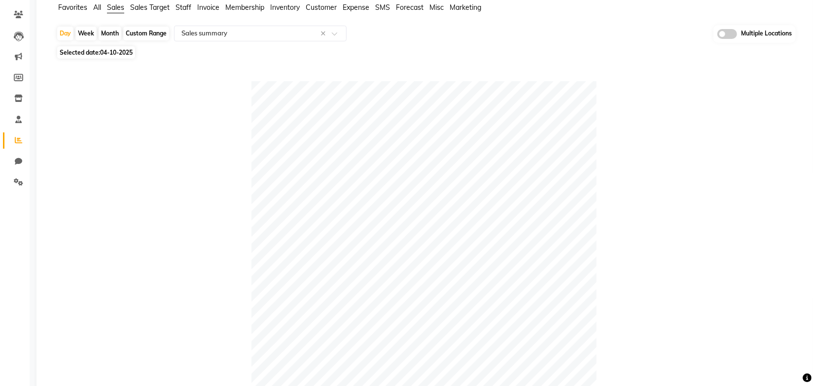
scroll to position [0, 0]
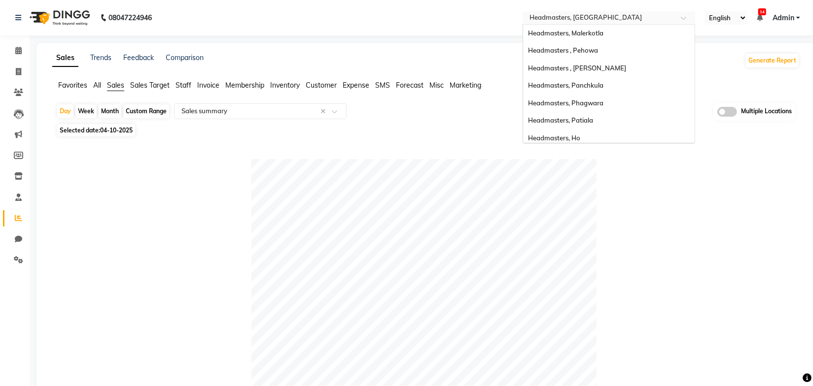
click at [601, 16] on input "text" at bounding box center [598, 19] width 143 height 10
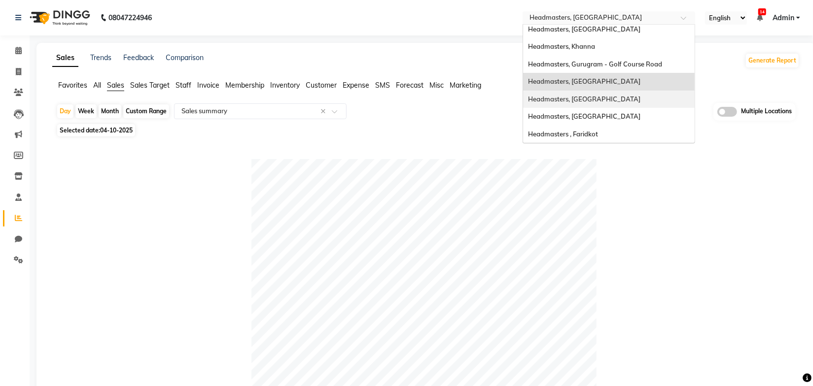
click at [590, 102] on span "Headmasters, [GEOGRAPHIC_DATA]" at bounding box center [584, 99] width 112 height 8
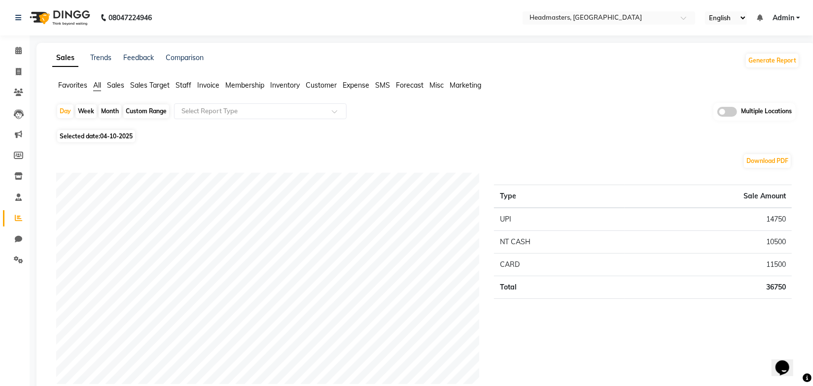
click at [537, 82] on ul "Favorites All Sales Sales Target Staff Invoice Membership Inventory Customer Ex…" at bounding box center [425, 85] width 747 height 11
click at [118, 84] on span "Sales" at bounding box center [115, 85] width 17 height 9
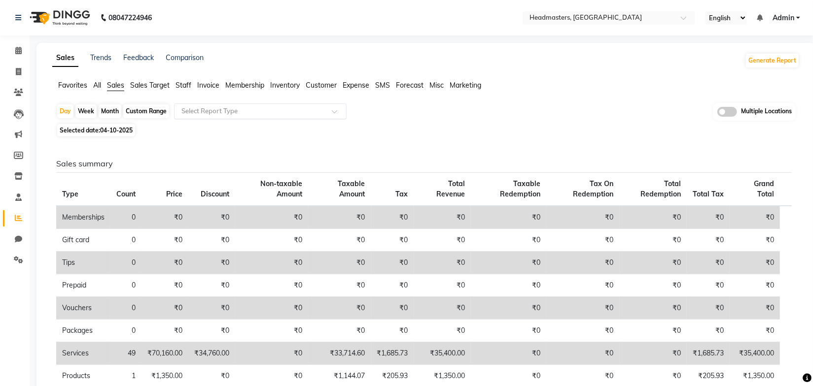
click at [207, 113] on input "text" at bounding box center [250, 111] width 142 height 10
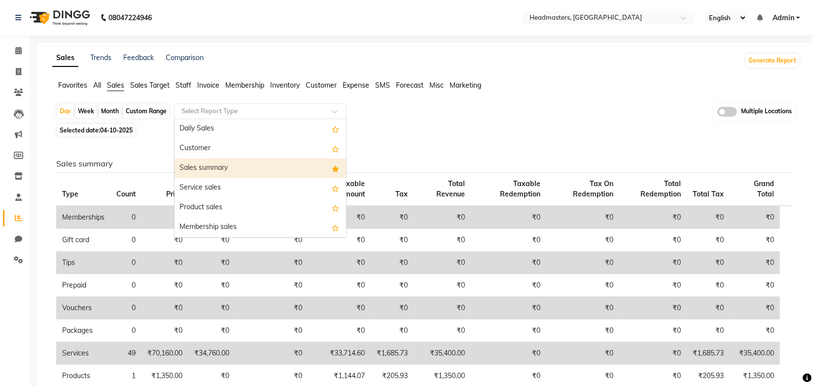
click at [215, 174] on div "Sales summary" at bounding box center [260, 169] width 172 height 20
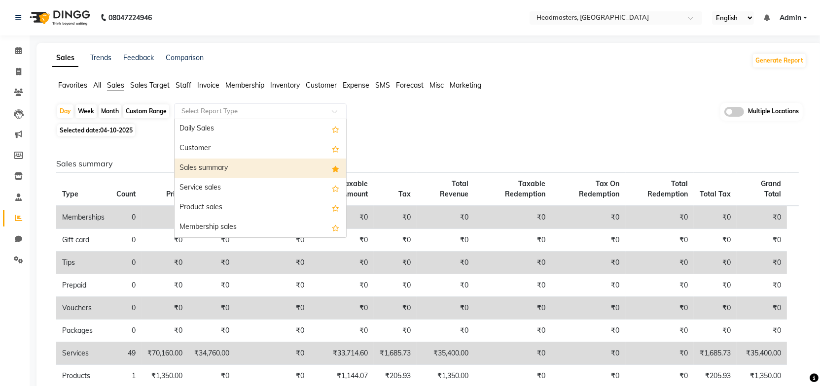
select select "full_report"
select select "csv"
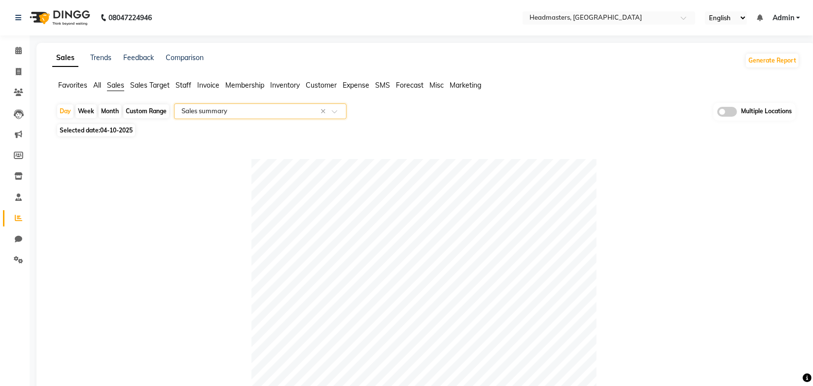
click at [505, 133] on div "Selected date: [DATE]" at bounding box center [427, 130] width 743 height 10
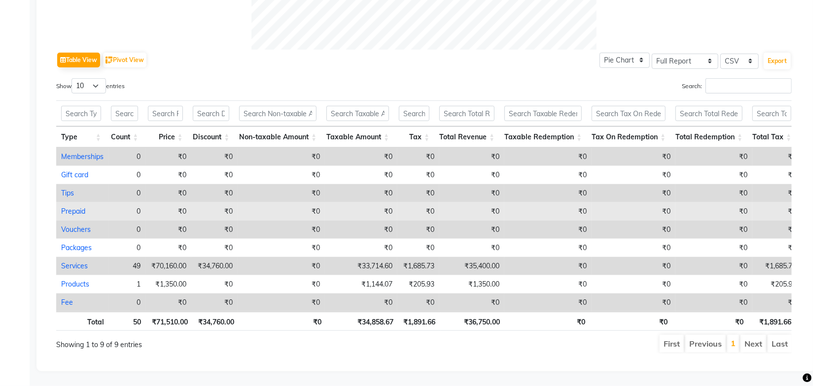
scroll to position [467, 0]
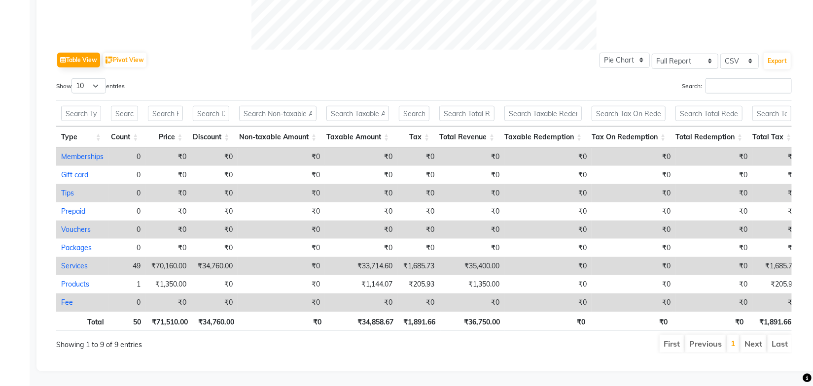
drag, startPoint x: 502, startPoint y: 330, endPoint x: 500, endPoint y: 321, distance: 9.1
click at [502, 335] on ul "First Previous 1 Next Last" at bounding box center [580, 344] width 423 height 18
click at [506, 78] on div "Search:" at bounding box center [611, 87] width 360 height 19
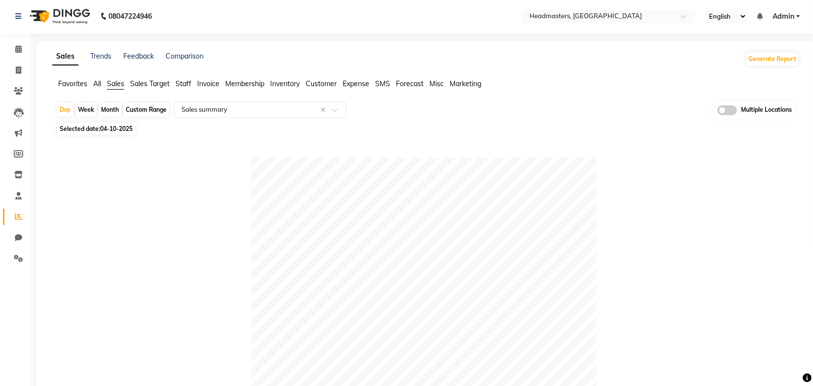
scroll to position [0, 0]
click at [555, 18] on input "text" at bounding box center [598, 19] width 143 height 10
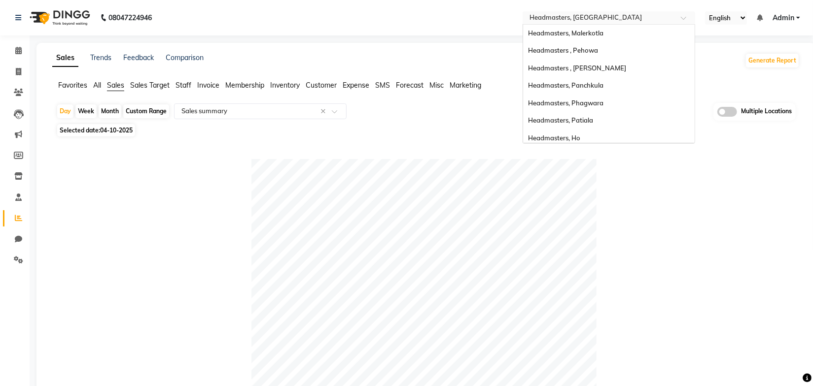
scroll to position [214, 0]
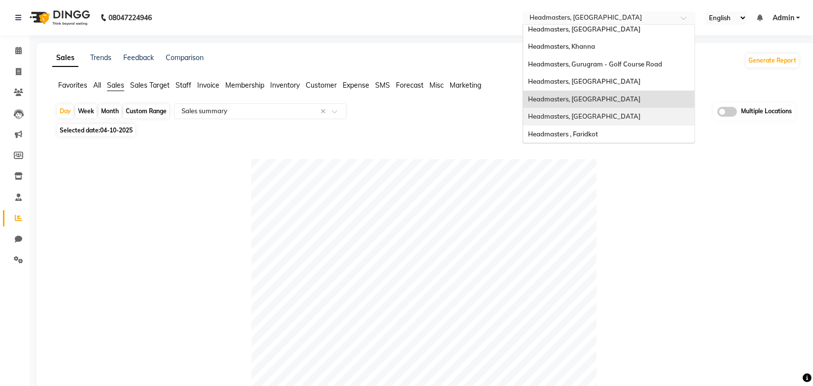
click at [578, 113] on span "Headmasters, [GEOGRAPHIC_DATA]" at bounding box center [584, 116] width 112 height 8
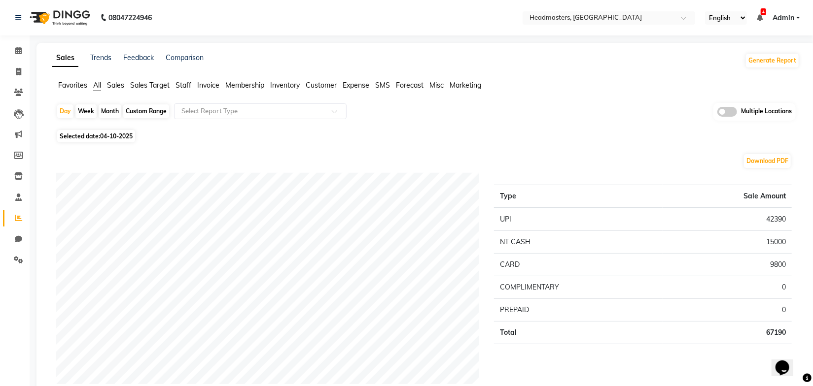
click at [318, 140] on div "Selected date: [DATE]" at bounding box center [427, 136] width 743 height 10
click at [123, 83] on span "Sales" at bounding box center [115, 85] width 17 height 9
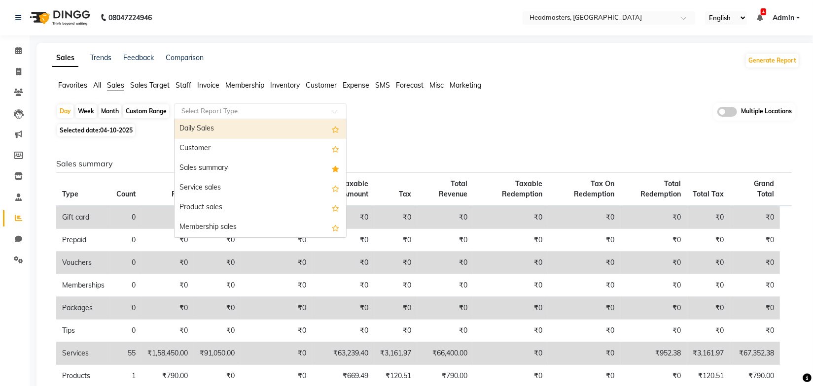
click at [244, 114] on input "text" at bounding box center [250, 111] width 142 height 10
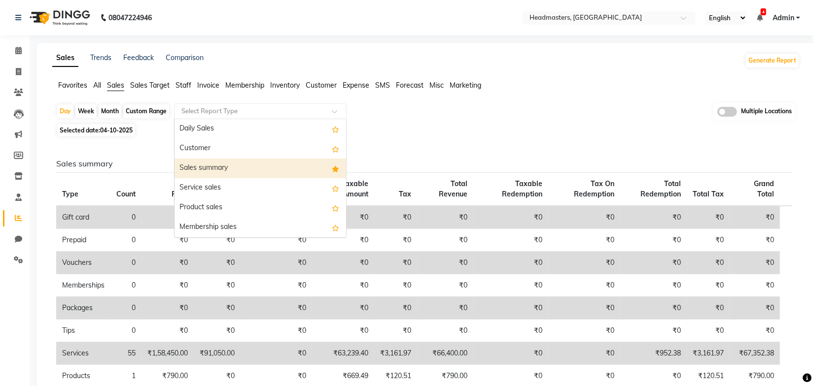
click at [215, 167] on div "Sales summary" at bounding box center [260, 169] width 172 height 20
select select "full_report"
select select "csv"
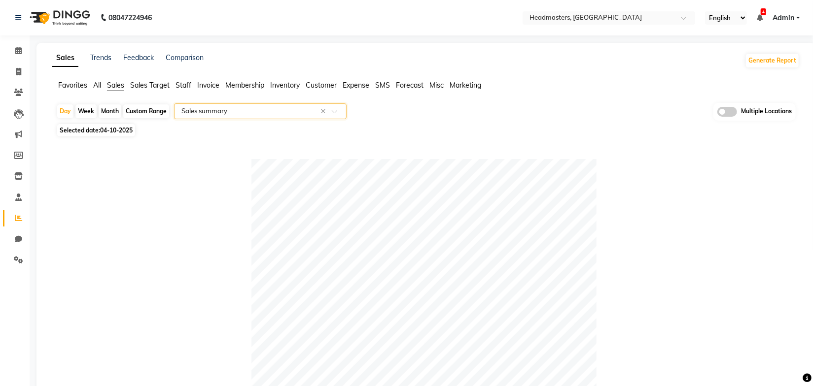
click at [499, 130] on div "Selected date: [DATE]" at bounding box center [427, 130] width 743 height 10
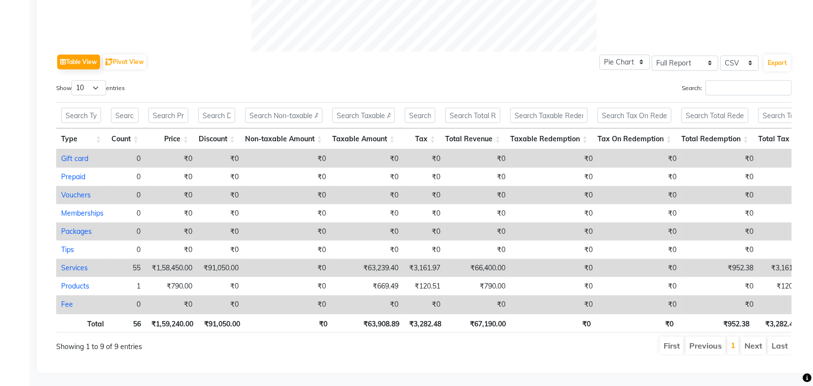
scroll to position [467, 0]
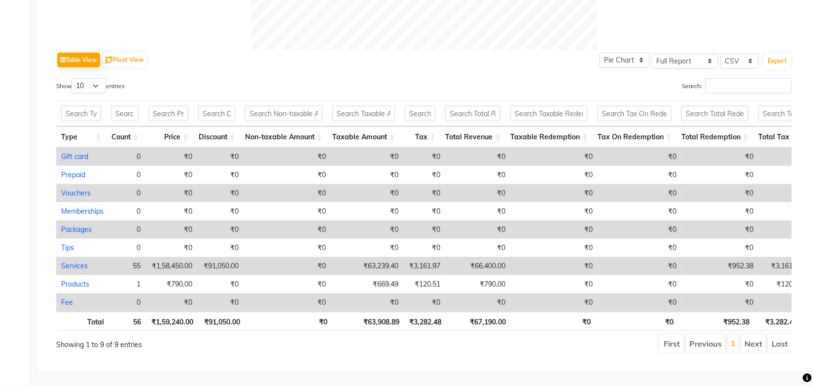
drag, startPoint x: 515, startPoint y: 46, endPoint x: 556, endPoint y: 76, distance: 50.8
click at [516, 50] on div "Table View Pivot View Pie Chart Bar Chart Select Full Report Filtered Report Se…" at bounding box center [423, 60] width 735 height 21
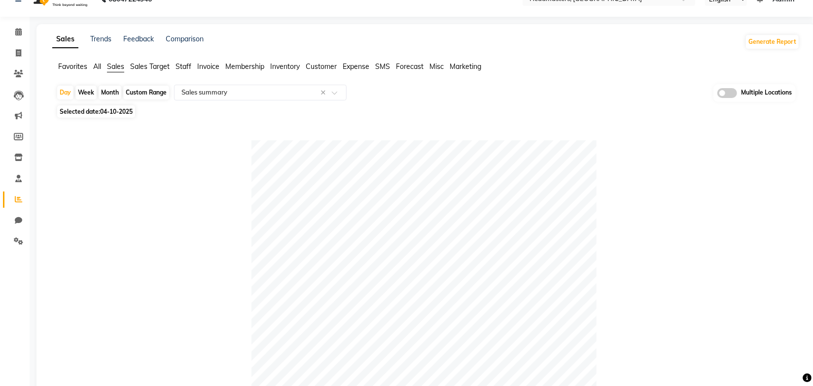
scroll to position [0, 0]
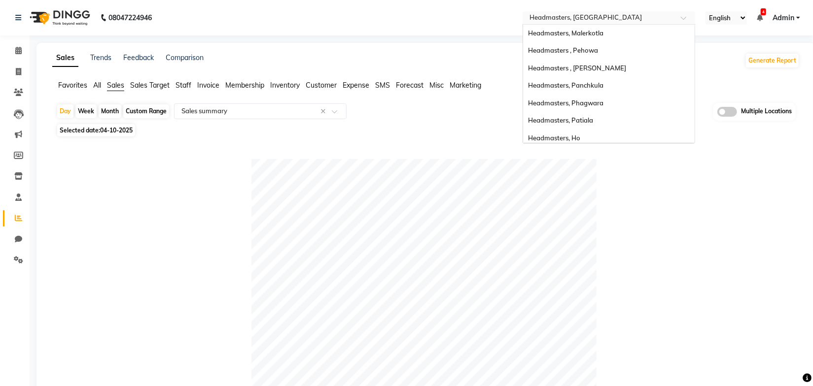
click at [589, 18] on input "text" at bounding box center [598, 19] width 143 height 10
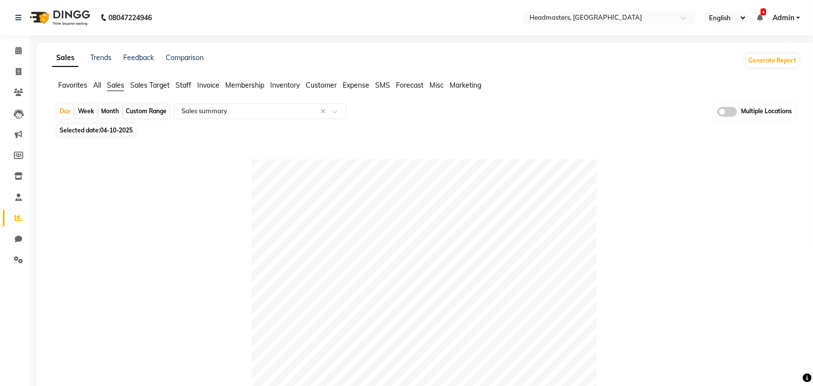
click at [428, 62] on div "Sales Trends Feedback Comparison Generate Report" at bounding box center [425, 61] width 759 height 16
click at [570, 24] on ng-select "Select Location × Headmasters, Amritsar" at bounding box center [608, 17] width 173 height 13
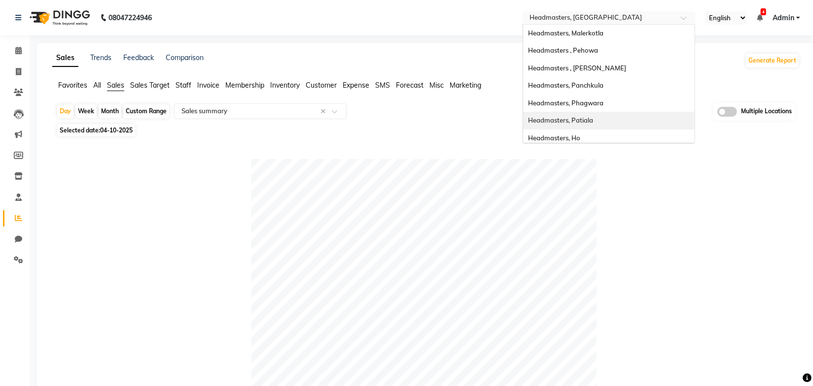
scroll to position [89, 0]
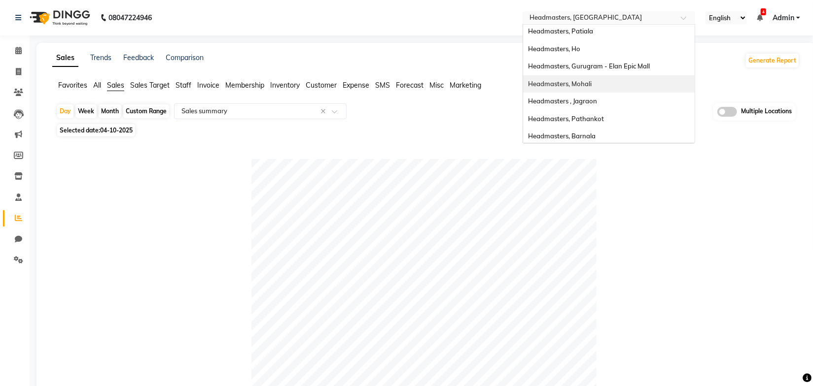
click at [598, 82] on div "Headmasters, Mohali" at bounding box center [609, 84] width 172 height 18
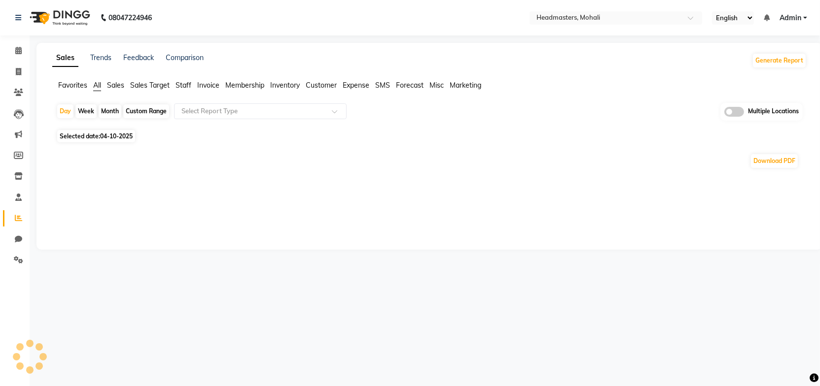
select select "en"
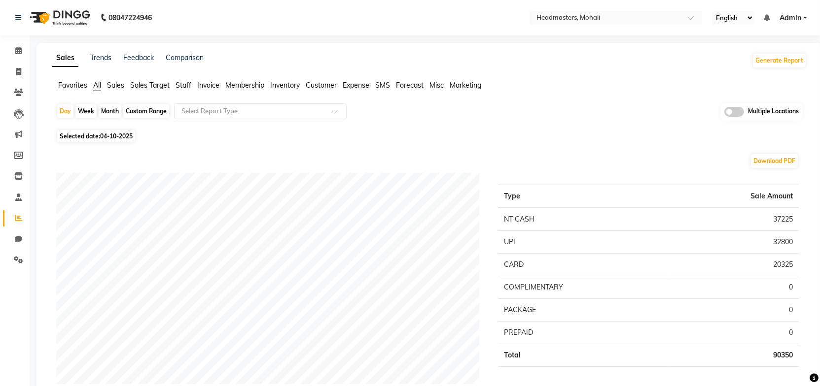
click at [422, 136] on div "Selected date: [DATE]" at bounding box center [431, 136] width 750 height 10
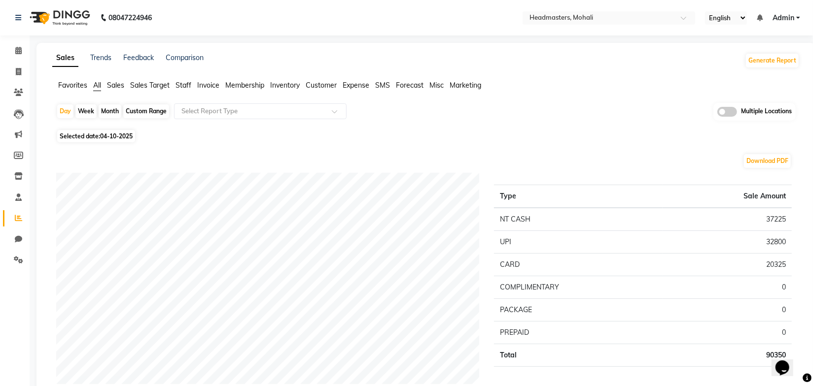
click at [110, 84] on span "Sales" at bounding box center [115, 85] width 17 height 9
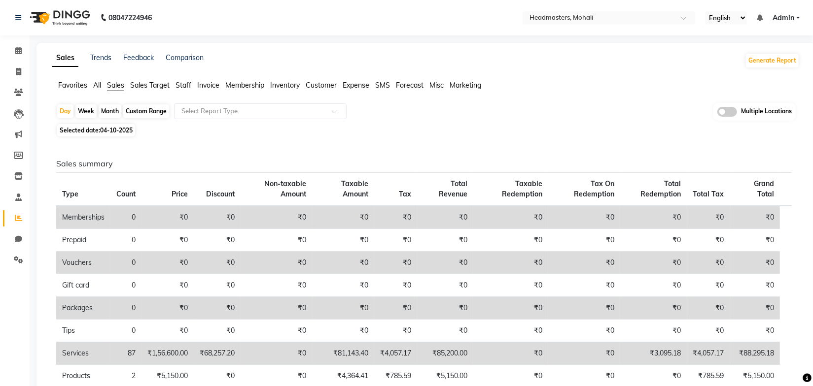
click at [337, 125] on div "Selected date: [DATE]" at bounding box center [427, 130] width 743 height 10
click at [376, 142] on div "Sales summary Type Count Price Discount Non-taxable Amount Taxable Amount Tax T…" at bounding box center [423, 384] width 751 height 491
click at [120, 127] on span "04-10-2025" at bounding box center [116, 130] width 33 height 7
select select "10"
select select "2025"
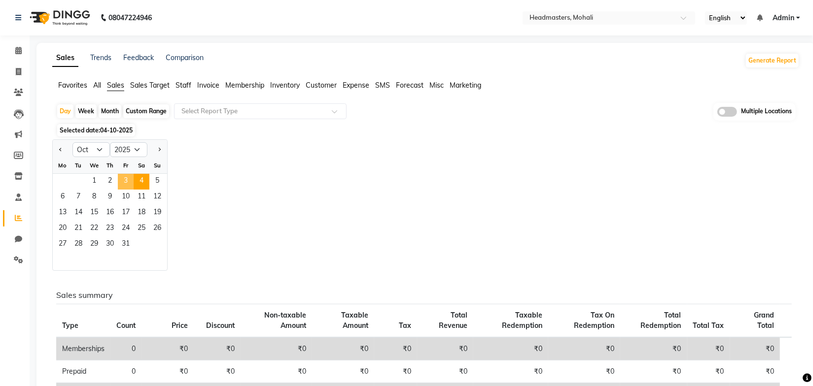
click at [122, 181] on span "3" at bounding box center [126, 182] width 16 height 16
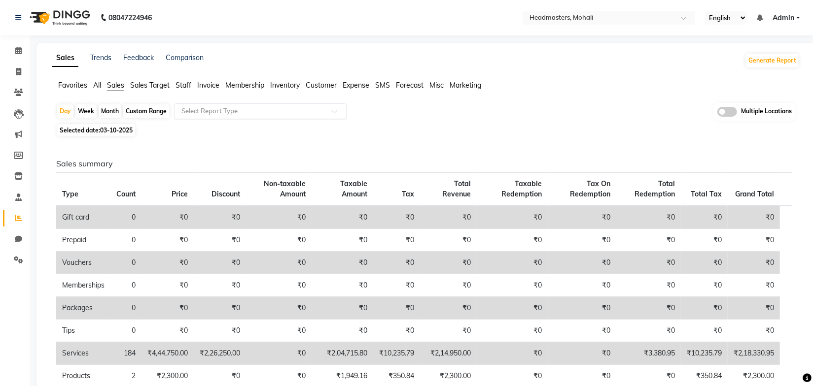
drag, startPoint x: 277, startPoint y: 108, endPoint x: 270, endPoint y: 111, distance: 7.8
click at [277, 108] on input "text" at bounding box center [250, 111] width 142 height 10
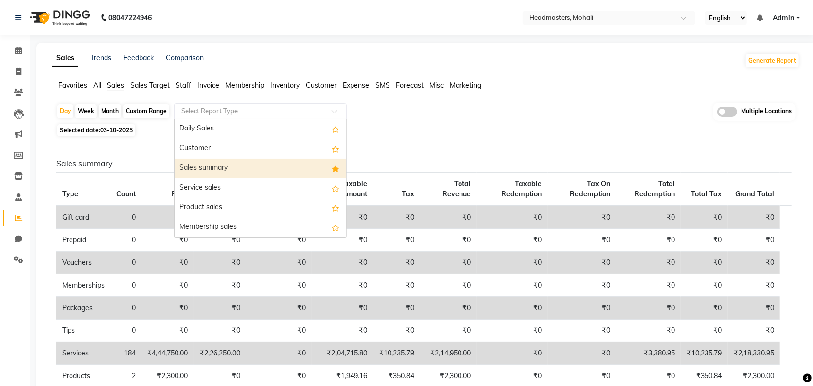
drag, startPoint x: 218, startPoint y: 167, endPoint x: 448, endPoint y: 144, distance: 231.3
click at [217, 168] on div "Sales summary" at bounding box center [260, 169] width 172 height 20
click at [448, 144] on div "Sales summary Type Count Price Discount Non-taxable Amount Taxable Amount Tax T…" at bounding box center [423, 373] width 751 height 469
select select "full_report"
select select "csv"
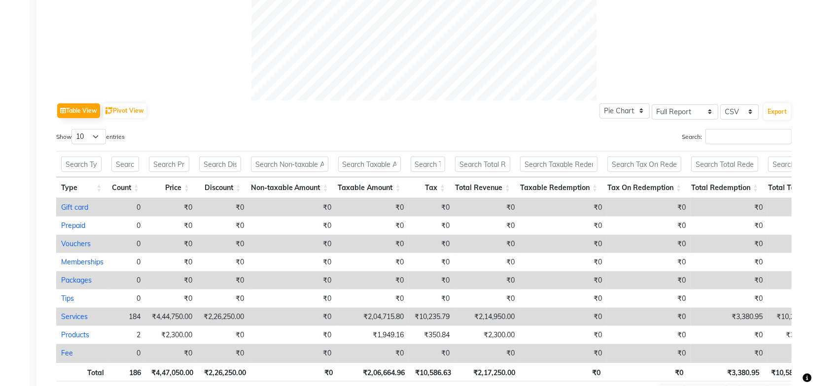
scroll to position [467, 0]
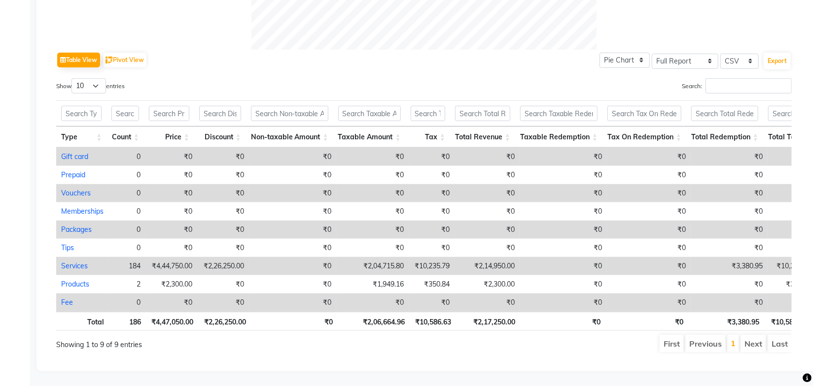
click at [515, 346] on ul "First Previous 1 Next Last" at bounding box center [580, 344] width 423 height 18
click at [410, 50] on div "Table View Pivot View Pie Chart Bar Chart Select Full Report Filtered Report Se…" at bounding box center [423, 60] width 735 height 21
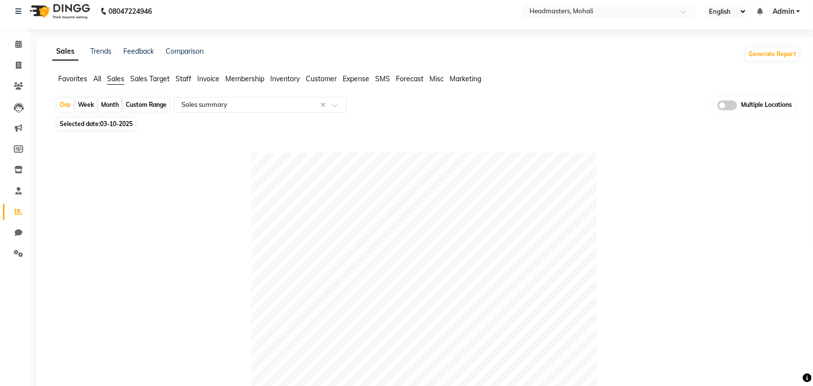
scroll to position [0, 0]
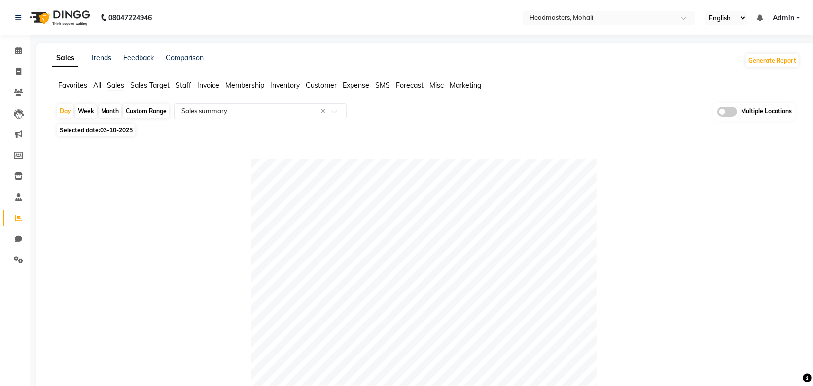
drag, startPoint x: 524, startPoint y: 101, endPoint x: 391, endPoint y: 3, distance: 164.7
